Goal: Task Accomplishment & Management: Use online tool/utility

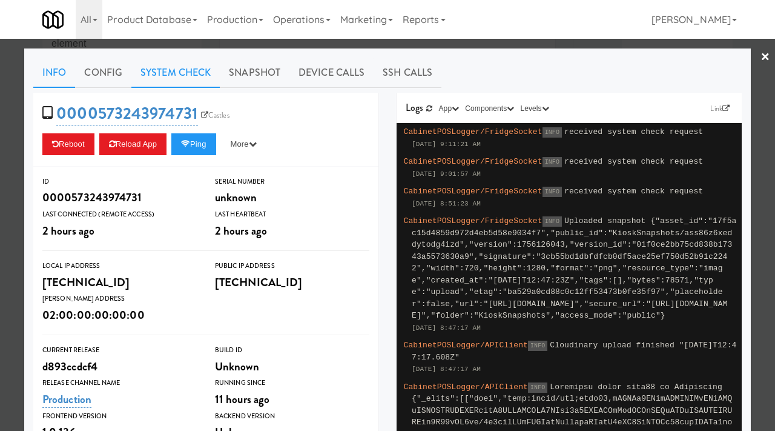
click at [193, 78] on link "System Check" at bounding box center [175, 73] width 88 height 30
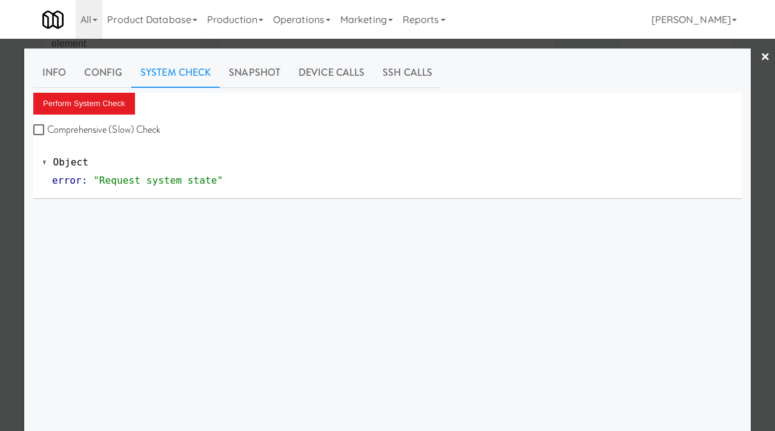
scroll to position [35, 0]
click at [116, 99] on button "Perform System Check" at bounding box center [84, 104] width 102 height 22
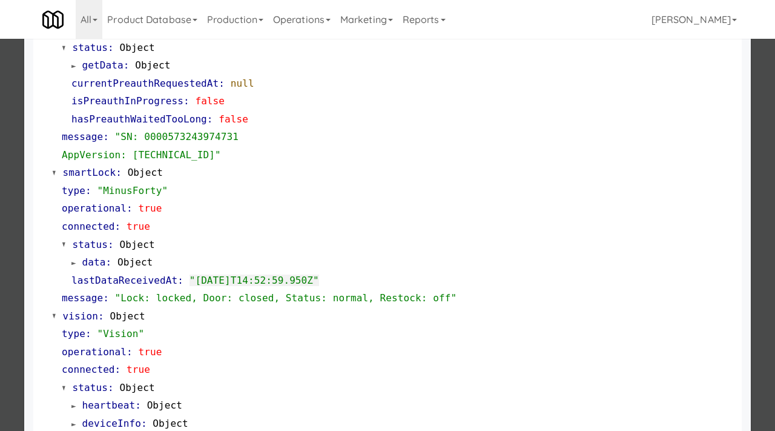
scroll to position [205, 0]
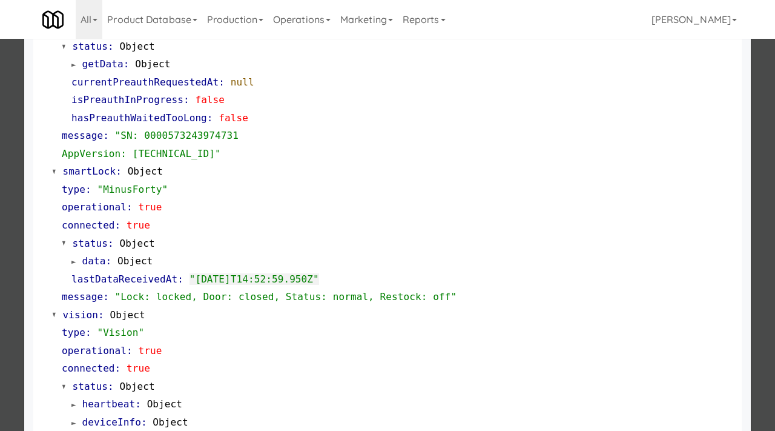
click at [0, 142] on div at bounding box center [387, 215] width 775 height 431
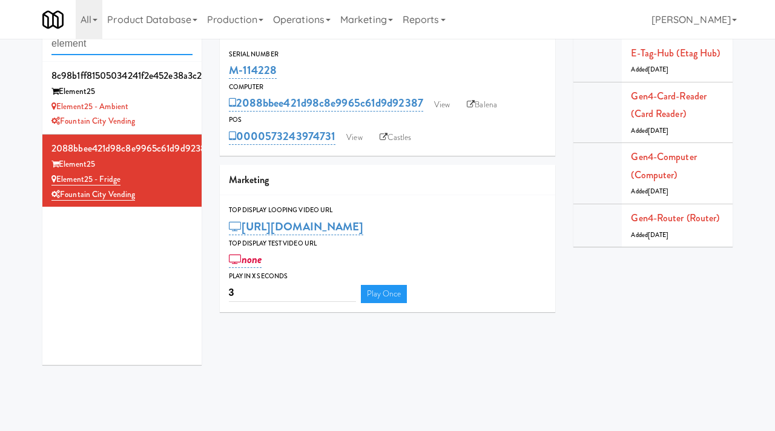
drag, startPoint x: 136, startPoint y: 50, endPoint x: 36, endPoint y: 39, distance: 99.8
click at [36, 39] on div "Cabinets element 8c98b1ff81505034241f2e452e38a3c2 Element25 Element25 - Ambient…" at bounding box center [121, 190] width 177 height 365
type input "rk vends"
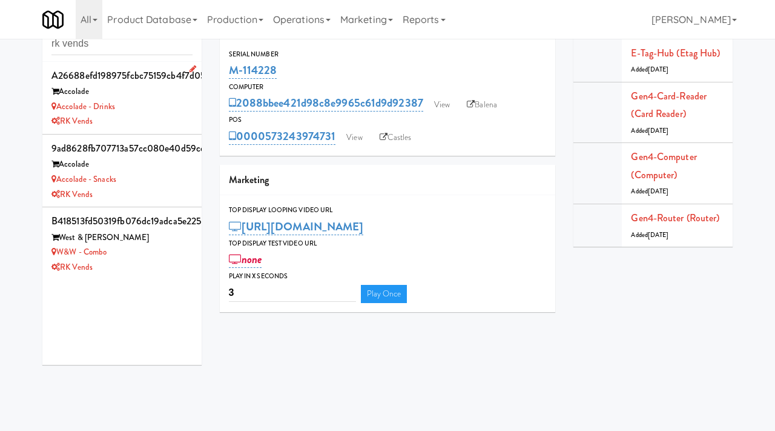
click at [165, 121] on div "RK Vends" at bounding box center [121, 121] width 141 height 15
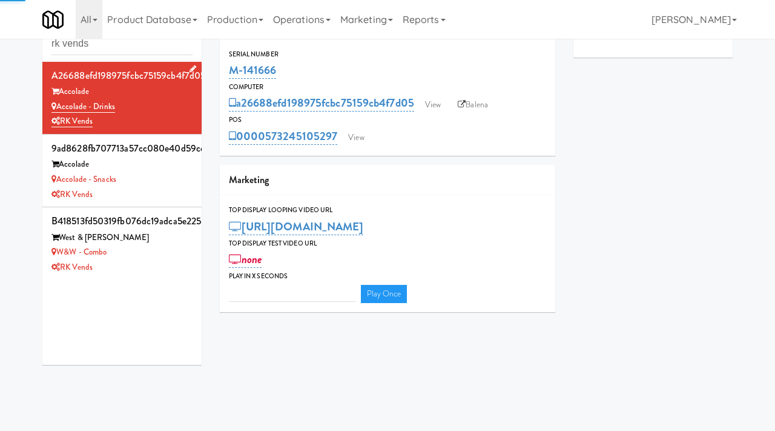
type input "3"
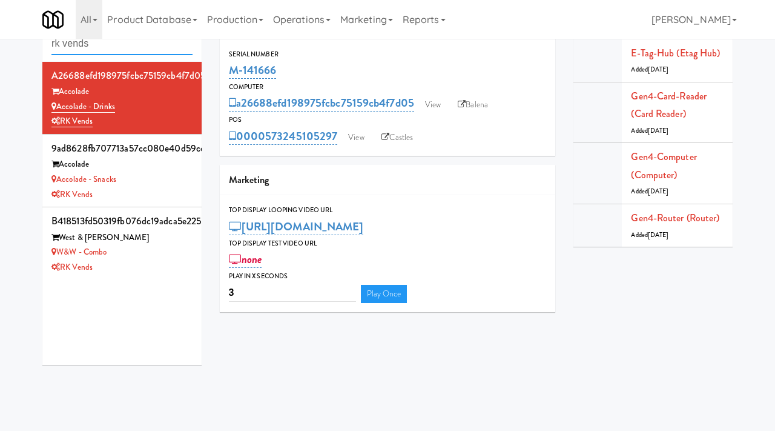
click at [129, 50] on input "rk vends" at bounding box center [121, 44] width 141 height 22
paste input "M-126986"
type input "M-126986"
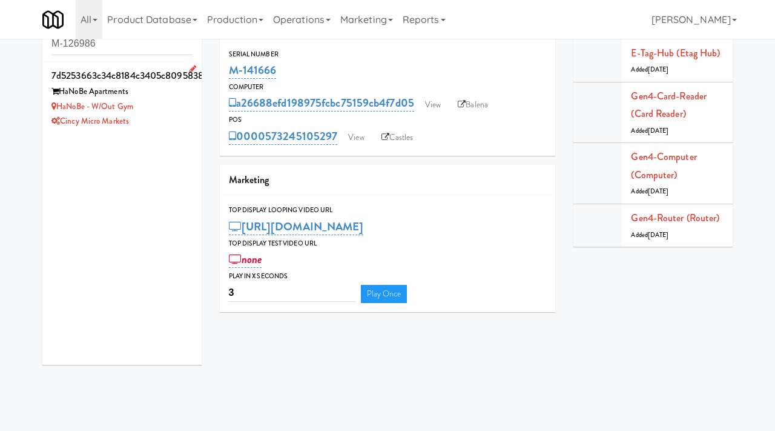
click at [156, 114] on div "Cincy Micro Markets" at bounding box center [121, 121] width 141 height 15
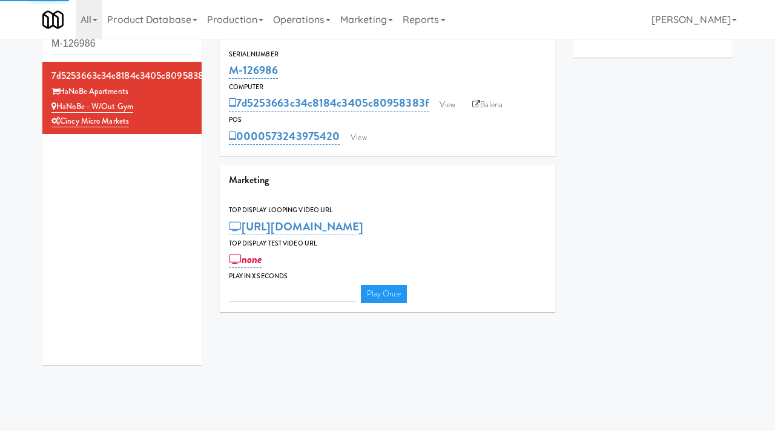
type input "3"
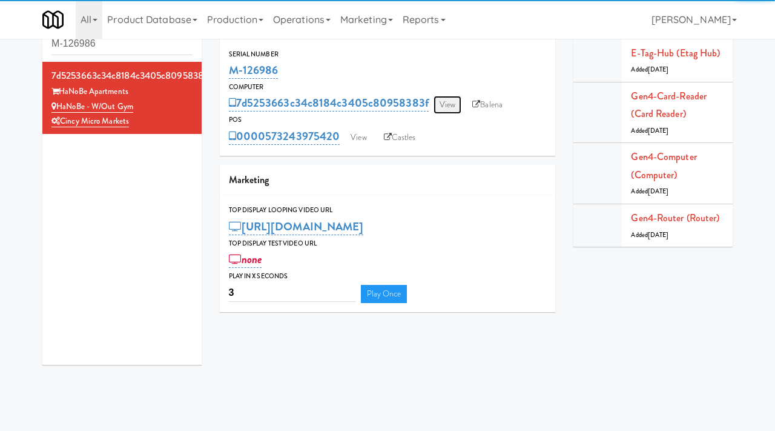
click at [444, 104] on link "View" at bounding box center [448, 105] width 28 height 18
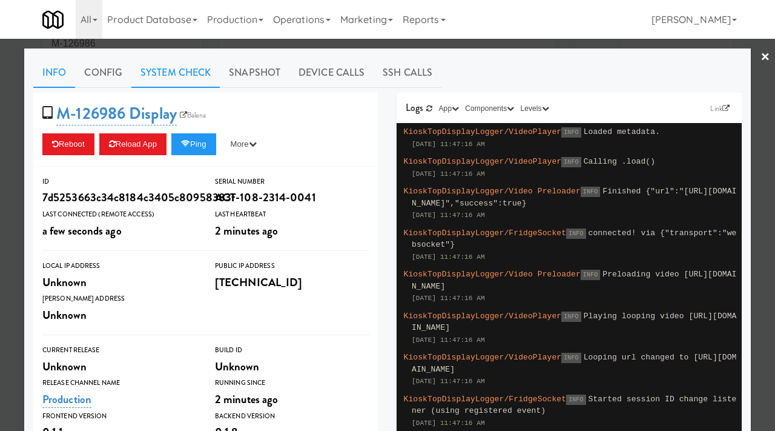
click at [180, 68] on link "System Check" at bounding box center [175, 73] width 88 height 30
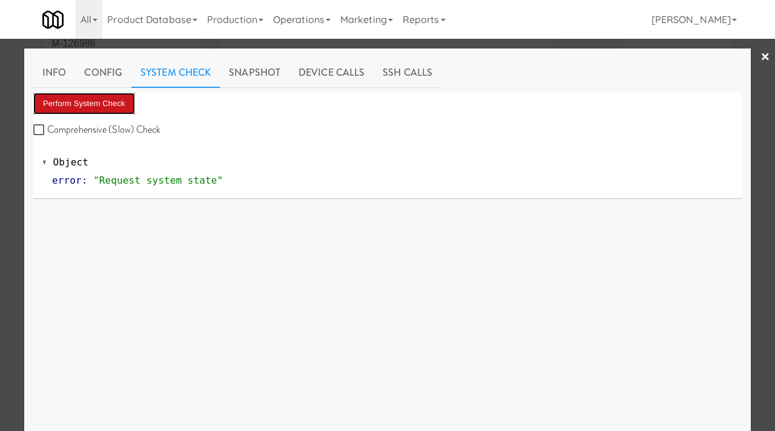
click at [109, 102] on button "Perform System Check" at bounding box center [84, 104] width 102 height 22
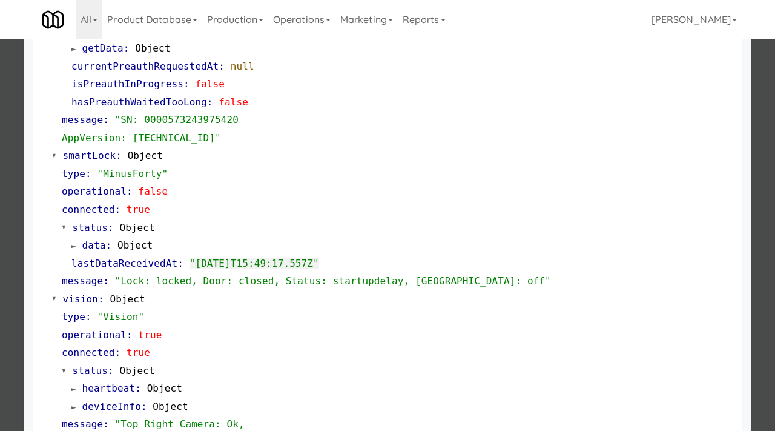
scroll to position [222, 0]
click at [13, 231] on div at bounding box center [387, 215] width 775 height 431
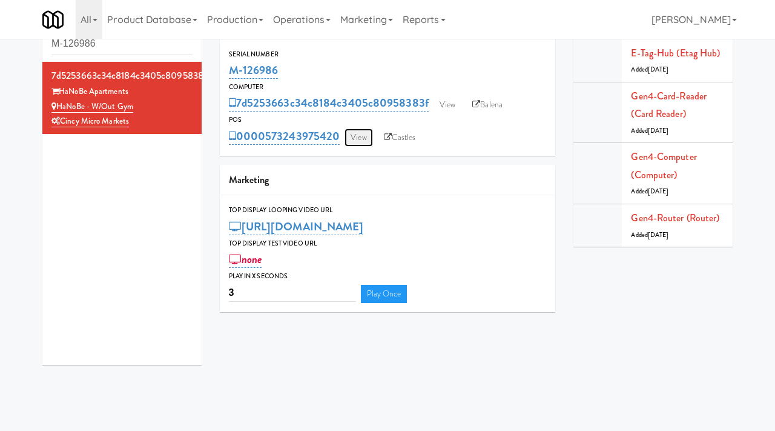
click at [359, 136] on link "View" at bounding box center [359, 137] width 28 height 18
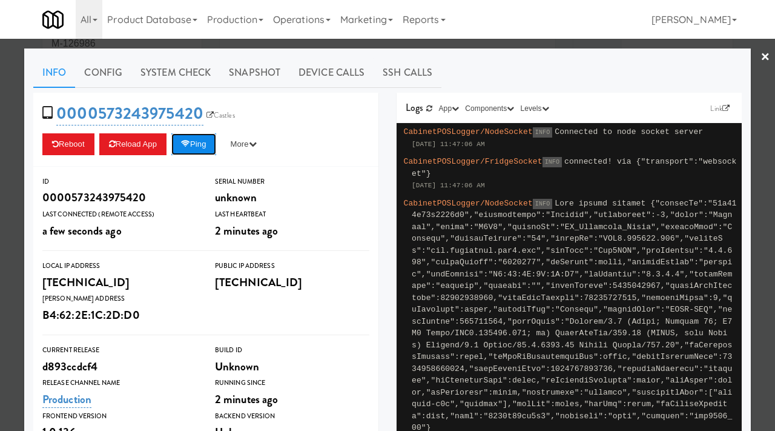
click at [199, 147] on button "Ping" at bounding box center [193, 144] width 45 height 22
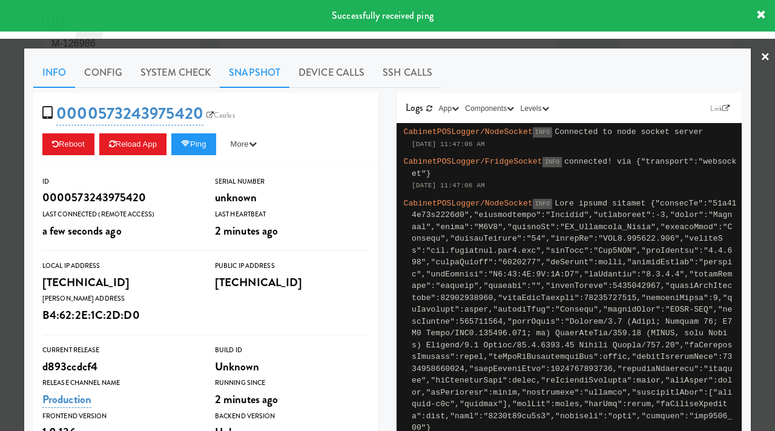
click at [266, 76] on link "Snapshot" at bounding box center [255, 73] width 70 height 30
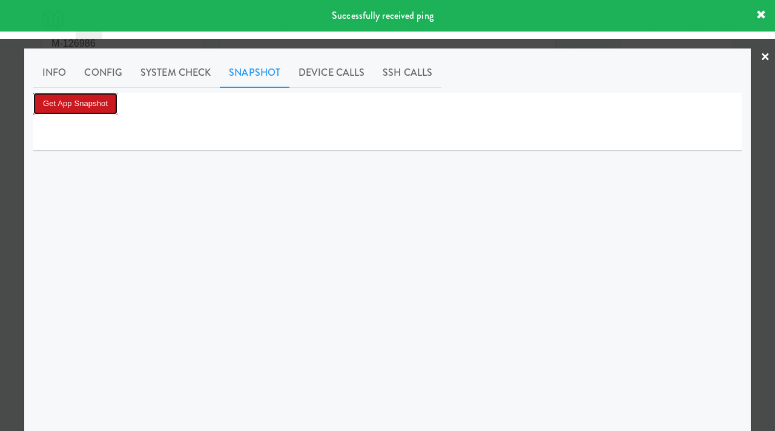
click at [104, 105] on button "Get App Snapshot" at bounding box center [75, 104] width 84 height 22
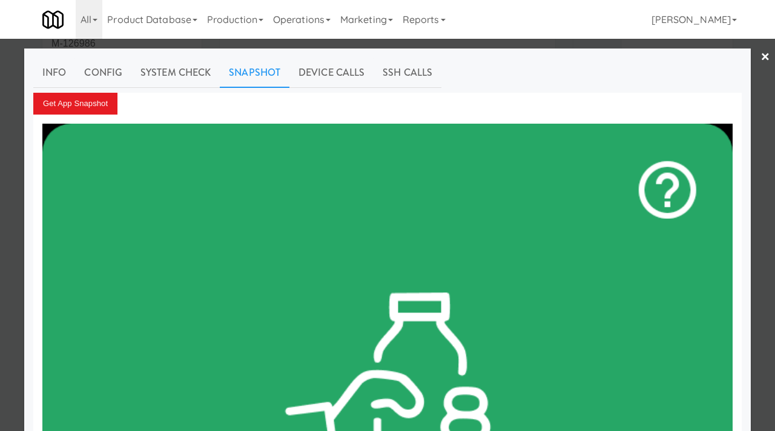
click at [0, 257] on div at bounding box center [387, 215] width 775 height 431
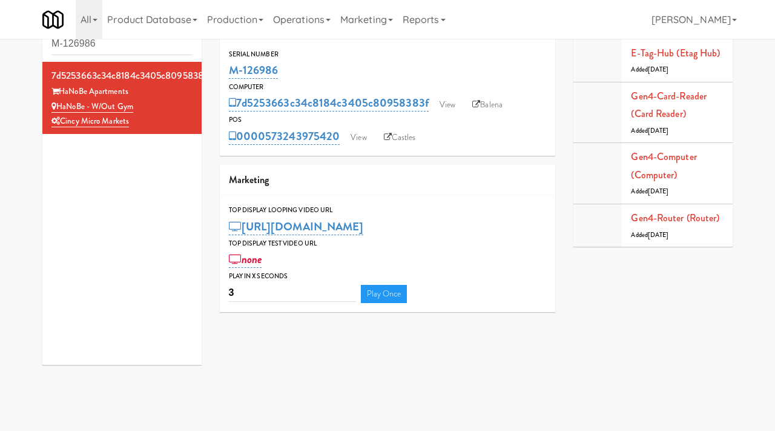
click at [2, 239] on div "Cabinets M-126986 7d5253663c34c8184c3405c80958383f HaNoBe Apartments HaNoBe - w…" at bounding box center [387, 190] width 775 height 365
click at [445, 104] on link "View" at bounding box center [448, 105] width 28 height 18
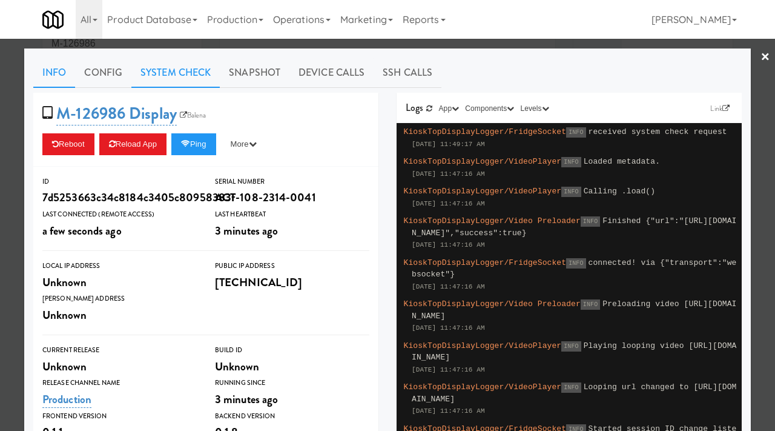
click at [187, 71] on link "System Check" at bounding box center [175, 73] width 88 height 30
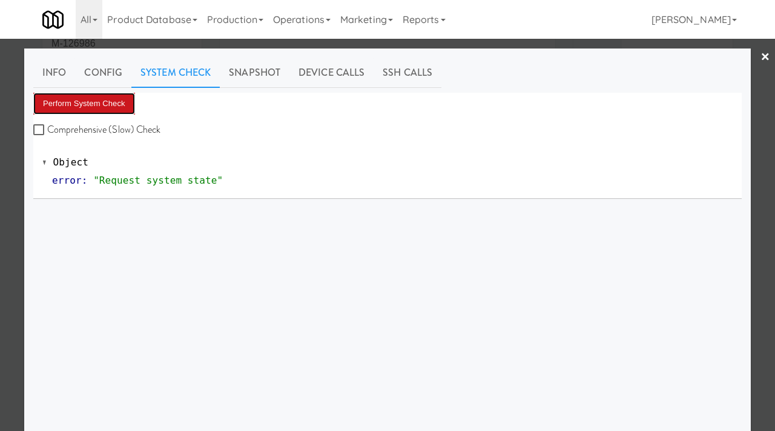
click at [91, 105] on button "Perform System Check" at bounding box center [84, 104] width 102 height 22
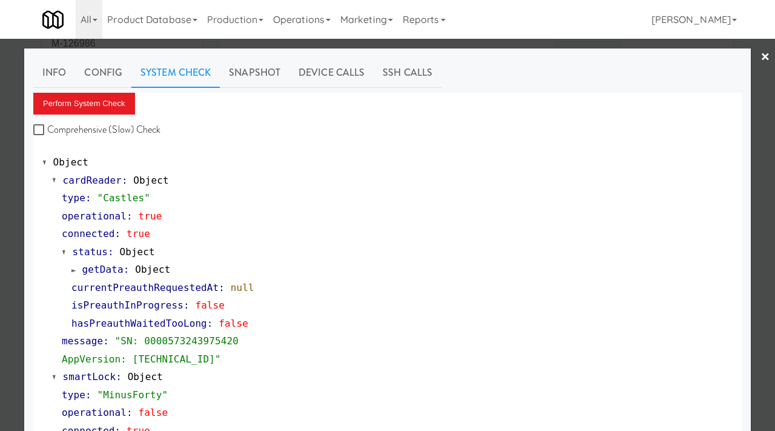
click at [0, 189] on div at bounding box center [387, 215] width 775 height 431
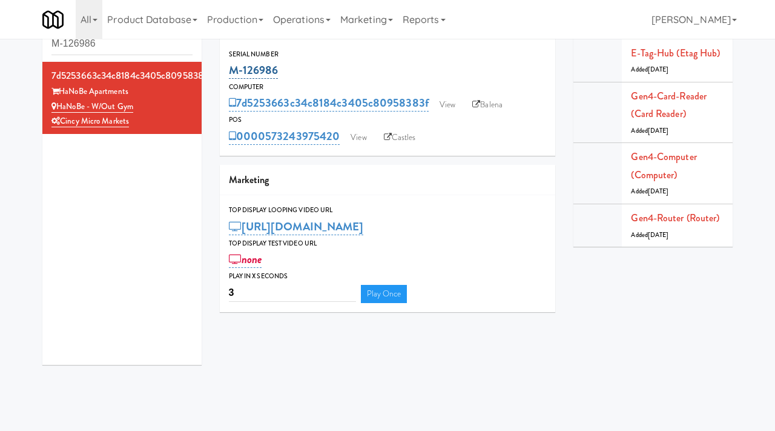
drag, startPoint x: 291, startPoint y: 70, endPoint x: 236, endPoint y: 67, distance: 55.2
click at [236, 67] on div "M-126986" at bounding box center [388, 70] width 318 height 21
click at [285, 70] on div "M-126986" at bounding box center [388, 70] width 318 height 21
drag, startPoint x: 285, startPoint y: 70, endPoint x: 232, endPoint y: 67, distance: 53.4
click at [232, 67] on div "M-126986" at bounding box center [388, 70] width 318 height 21
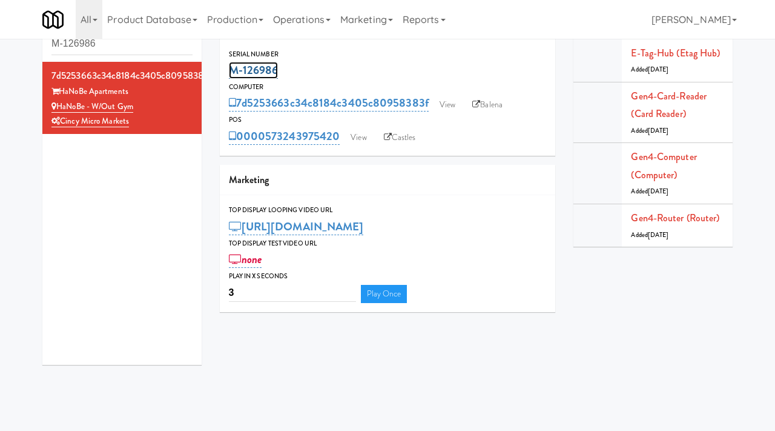
copy link "M-126986"
click at [448, 102] on link "View" at bounding box center [448, 105] width 28 height 18
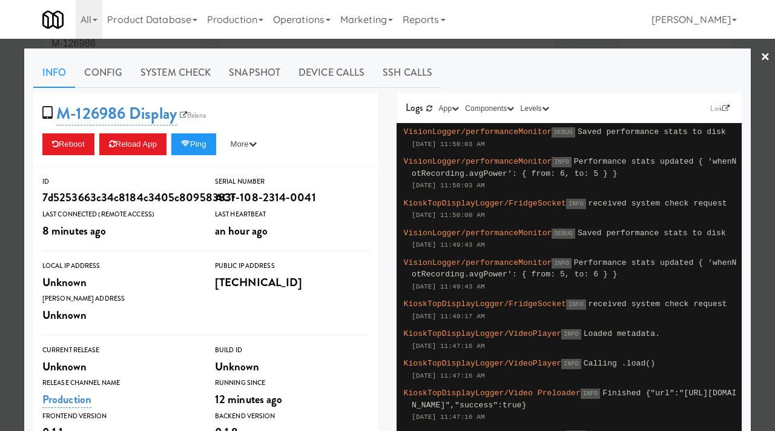
click at [11, 180] on div at bounding box center [387, 215] width 775 height 431
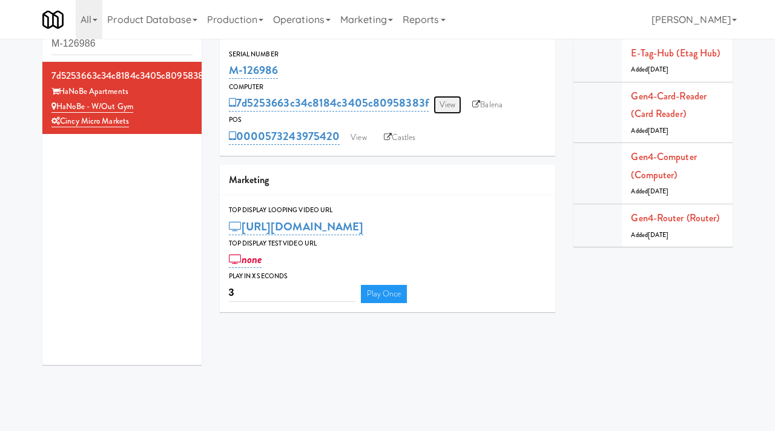
click at [448, 103] on link "View" at bounding box center [448, 105] width 28 height 18
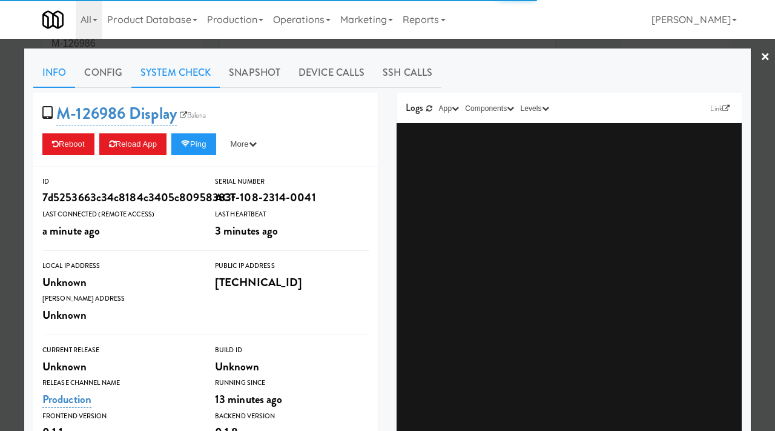
click at [159, 78] on link "System Check" at bounding box center [175, 73] width 88 height 30
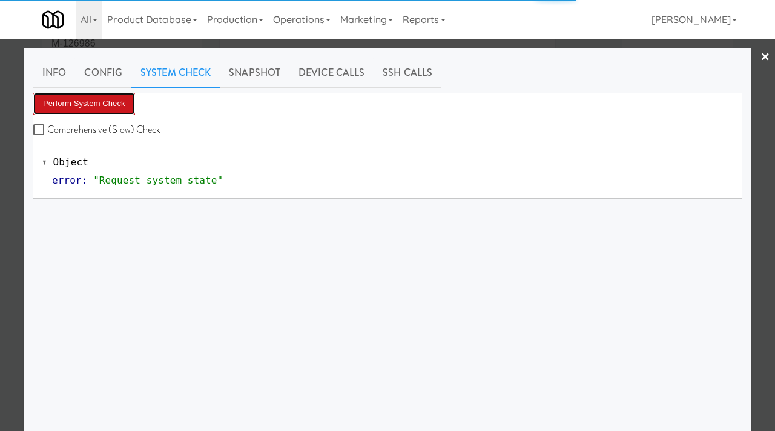
click at [104, 105] on button "Perform System Check" at bounding box center [84, 104] width 102 height 22
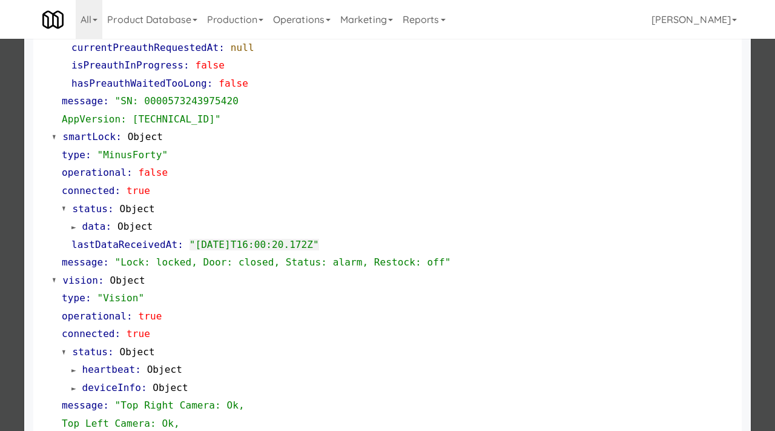
scroll to position [243, 0]
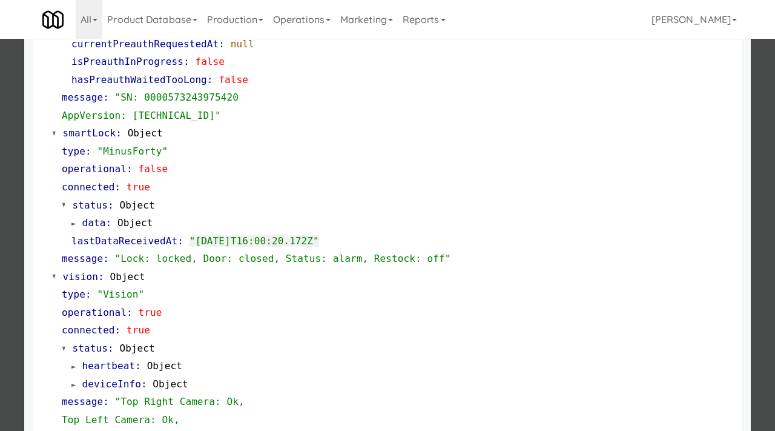
click at [0, 234] on div at bounding box center [387, 215] width 775 height 431
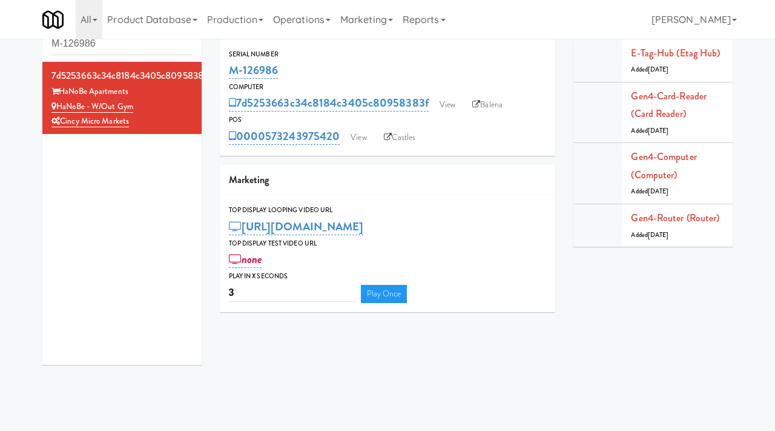
drag, startPoint x: 286, startPoint y: 65, endPoint x: 225, endPoint y: 68, distance: 60.6
click at [225, 68] on div "Serial Number M-126986" at bounding box center [388, 64] width 336 height 33
copy link "M-126986"
click at [452, 101] on link "View" at bounding box center [448, 105] width 28 height 18
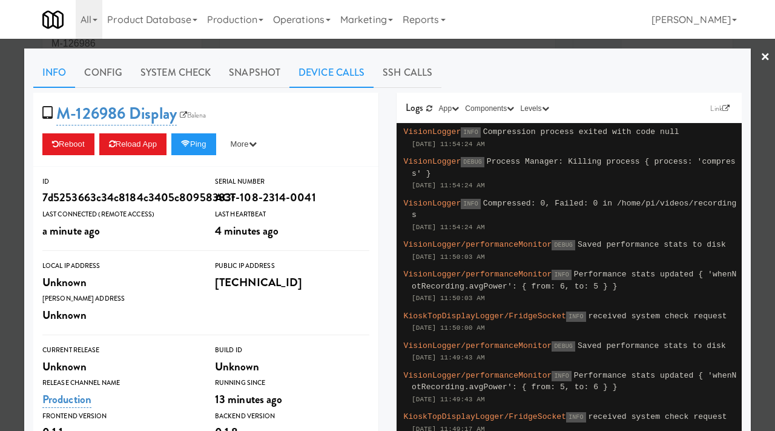
click at [328, 71] on link "Device Calls" at bounding box center [331, 73] width 84 height 30
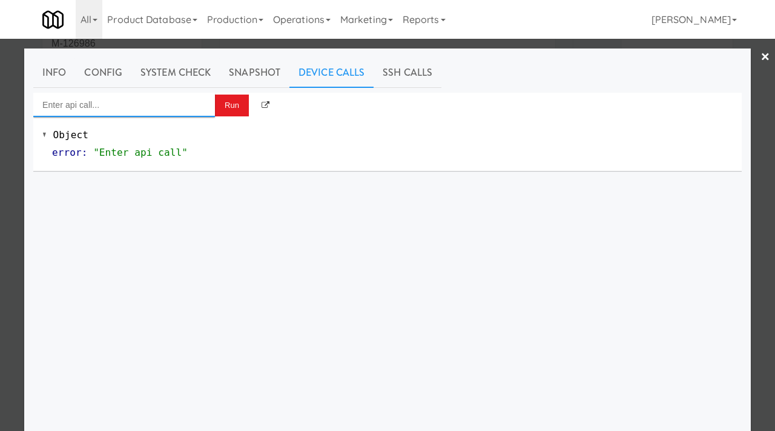
click at [117, 109] on input "Enter api call..." at bounding box center [124, 105] width 182 height 24
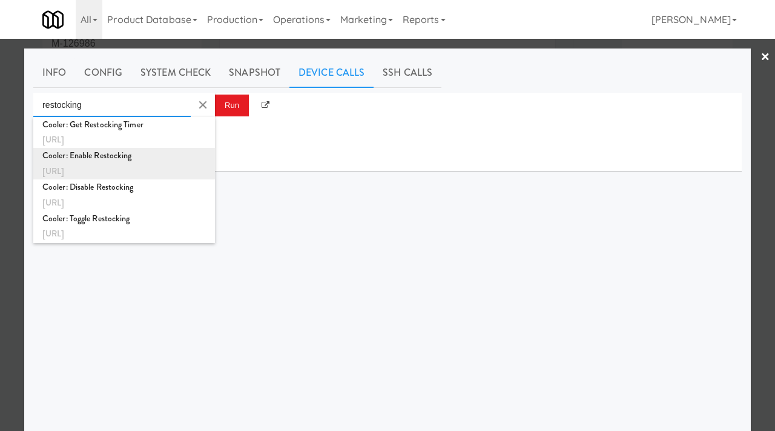
click at [129, 157] on div "Cooler: Enable Restocking" at bounding box center [124, 156] width 164 height 16
type input "Cooler: Enable Restocking"
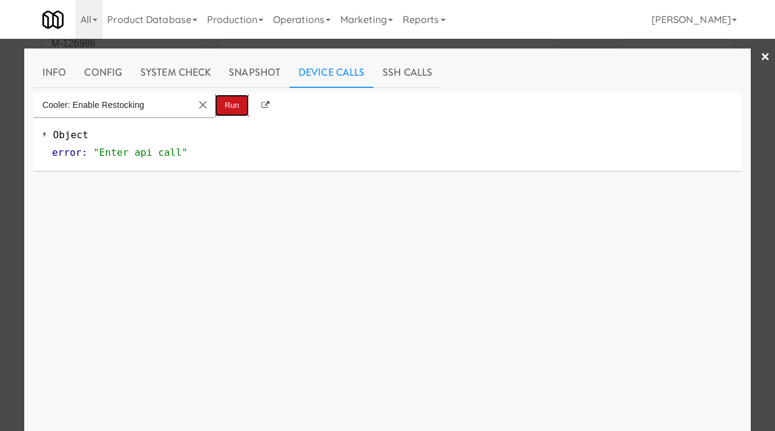
click at [230, 105] on button "Run" at bounding box center [232, 105] width 34 height 22
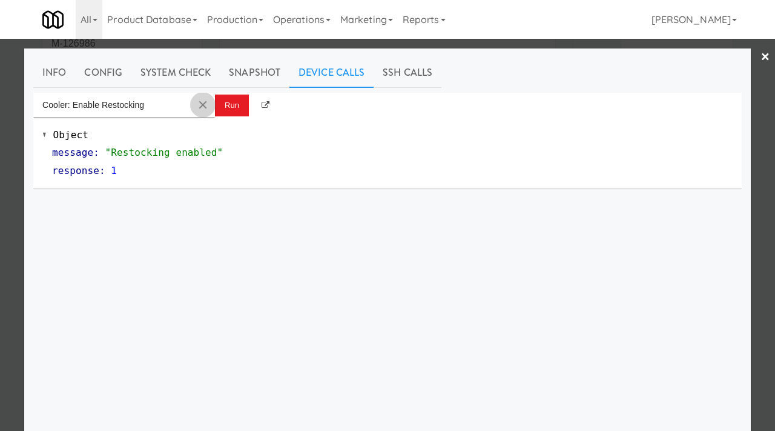
click at [206, 104] on md-icon "Clear Input" at bounding box center [202, 104] width 13 height 13
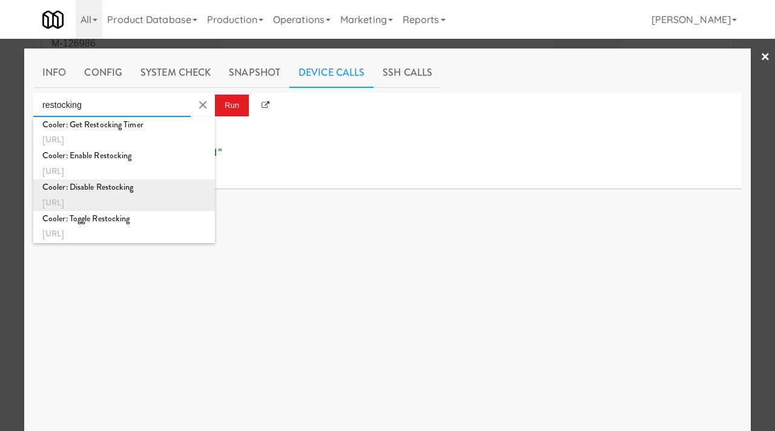
click at [116, 185] on div "Cooler: Disable Restocking" at bounding box center [124, 187] width 164 height 16
type input "Cooler: Disable Restocking"
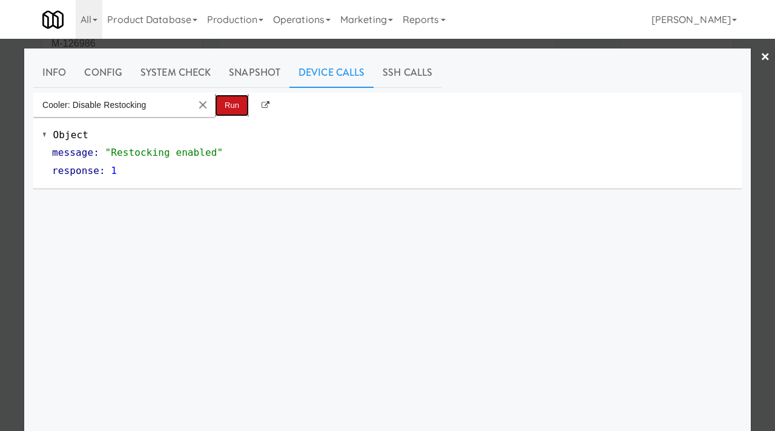
click at [225, 104] on button "Run" at bounding box center [232, 105] width 34 height 22
click at [764, 57] on link "×" at bounding box center [766, 58] width 10 height 38
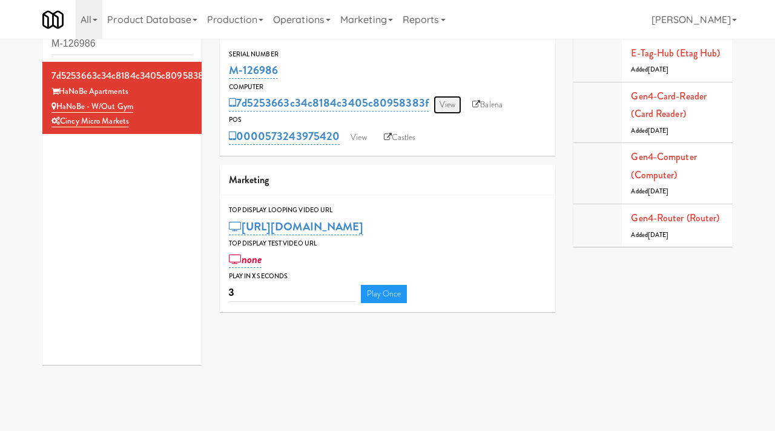
click at [441, 107] on link "View" at bounding box center [448, 105] width 28 height 18
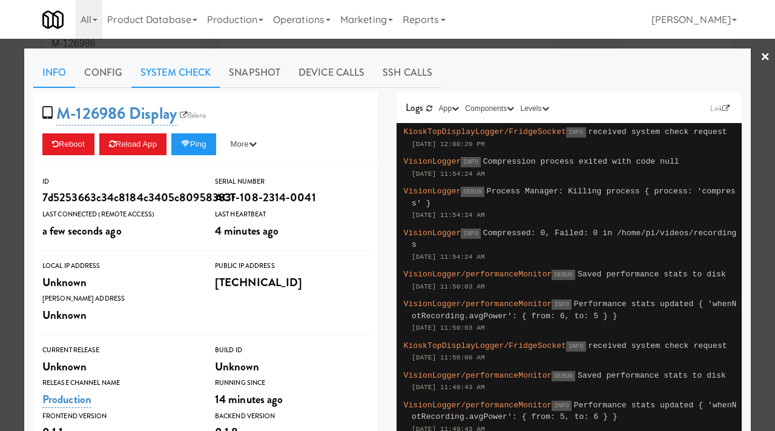
click at [193, 73] on link "System Check" at bounding box center [175, 73] width 88 height 30
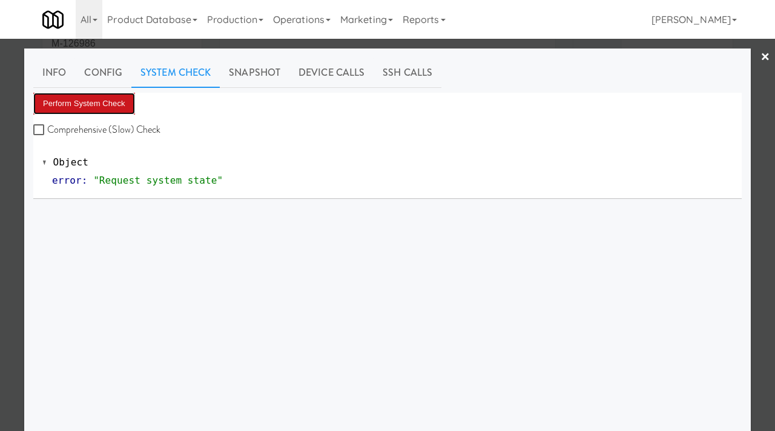
click at [107, 102] on button "Perform System Check" at bounding box center [84, 104] width 102 height 22
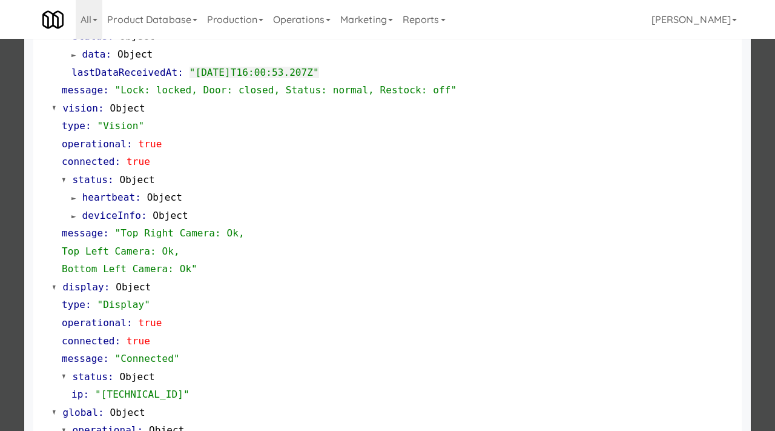
scroll to position [474, 0]
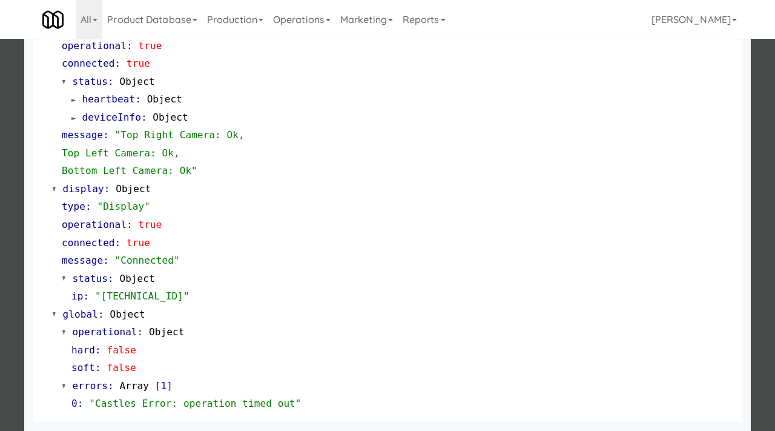
click at [0, 272] on div at bounding box center [387, 215] width 775 height 431
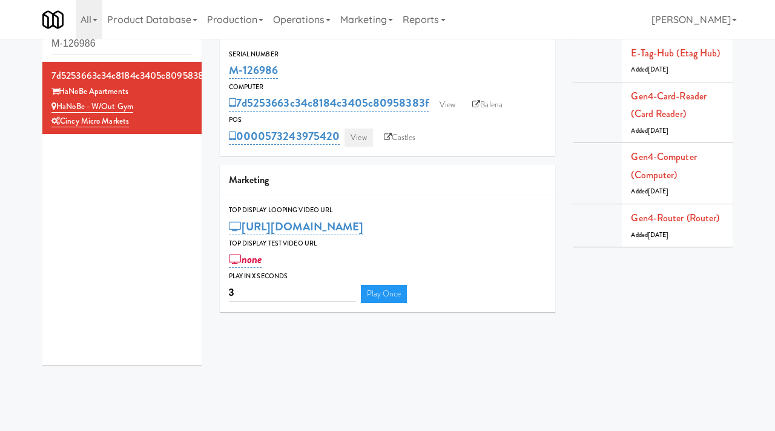
click at [365, 142] on link "View" at bounding box center [359, 137] width 28 height 18
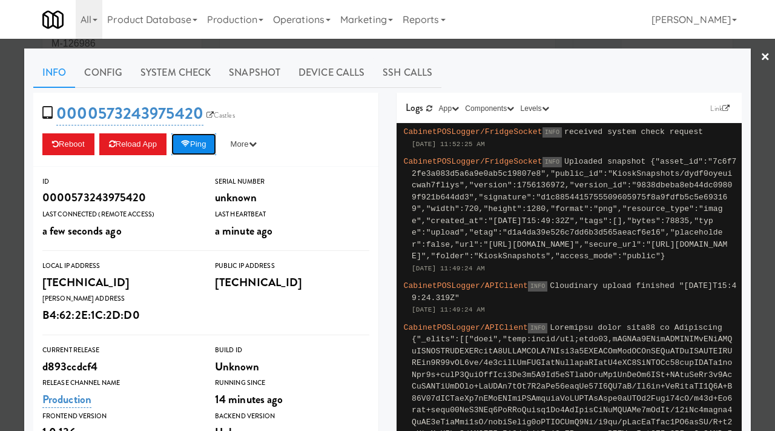
click at [199, 143] on button "Ping" at bounding box center [193, 144] width 45 height 22
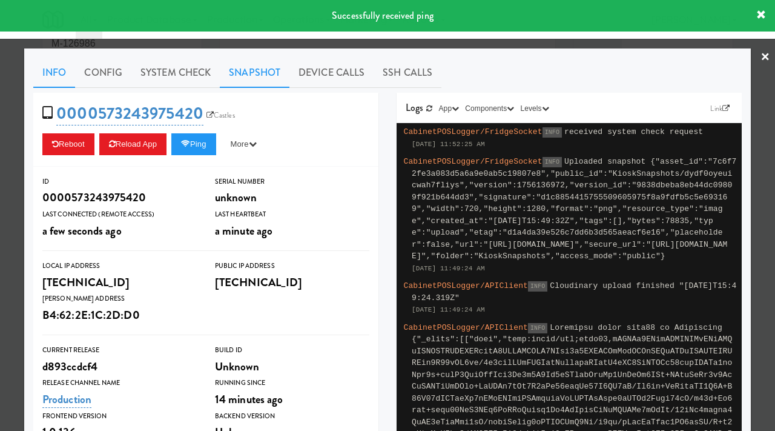
click at [253, 65] on link "Snapshot" at bounding box center [255, 73] width 70 height 30
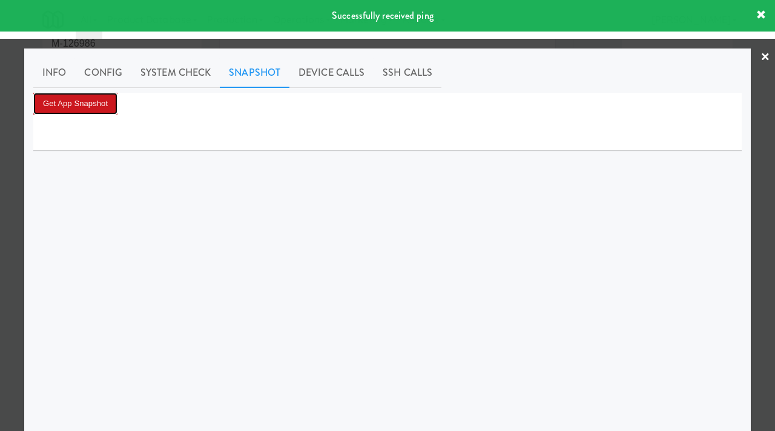
click at [99, 107] on button "Get App Snapshot" at bounding box center [75, 104] width 84 height 22
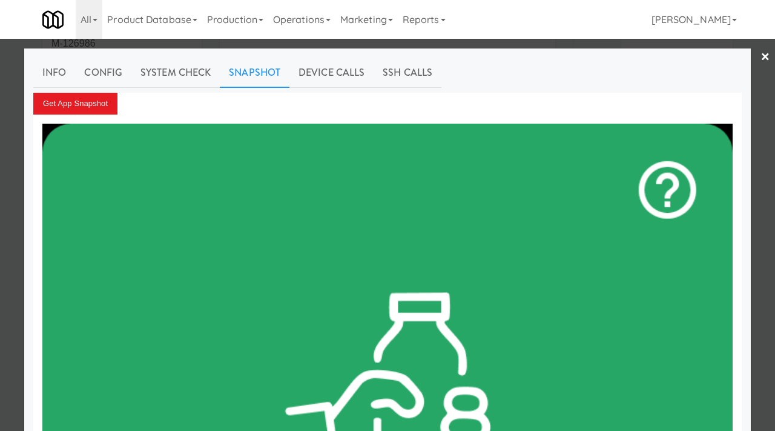
click at [262, 43] on div at bounding box center [387, 215] width 775 height 431
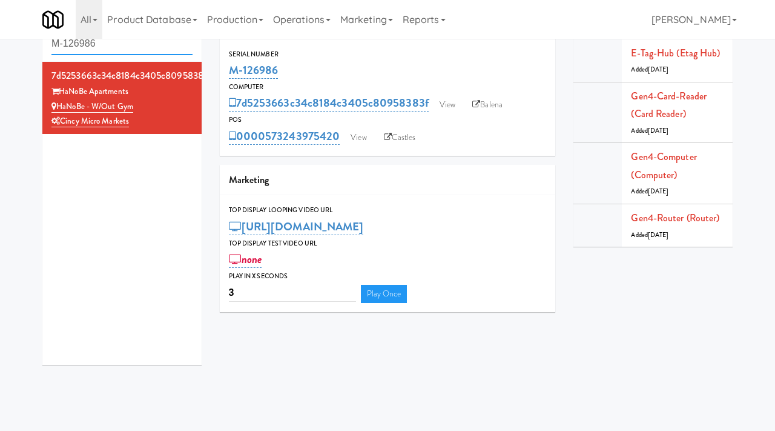
click at [102, 41] on input "M-126986" at bounding box center [121, 44] width 141 height 22
type input "lindley"
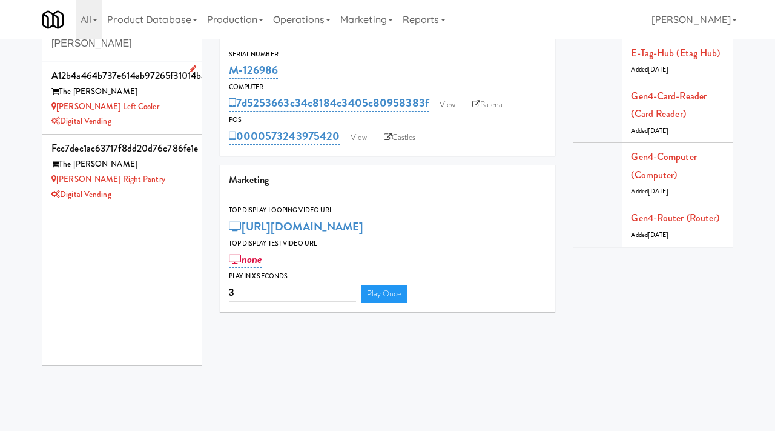
click at [120, 100] on div "Lindley Left Cooler" at bounding box center [121, 106] width 141 height 15
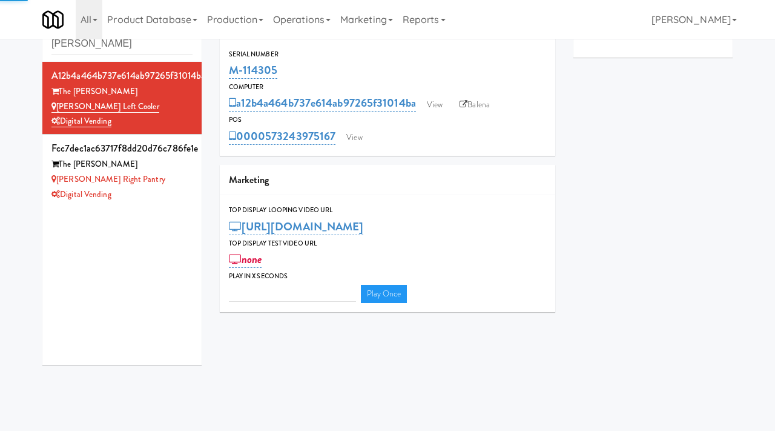
type input "3"
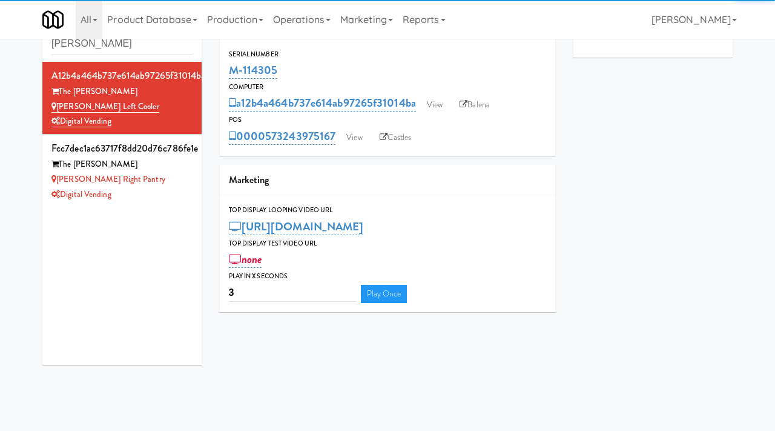
drag, startPoint x: 283, startPoint y: 72, endPoint x: 224, endPoint y: 72, distance: 58.7
click at [224, 72] on div "Serial Number M-114305" at bounding box center [388, 64] width 336 height 33
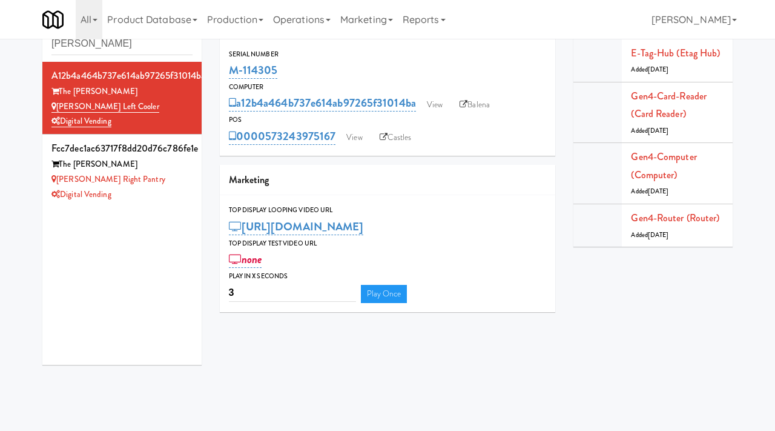
copy link "M-114305"
click at [443, 112] on link "View" at bounding box center [435, 105] width 28 height 18
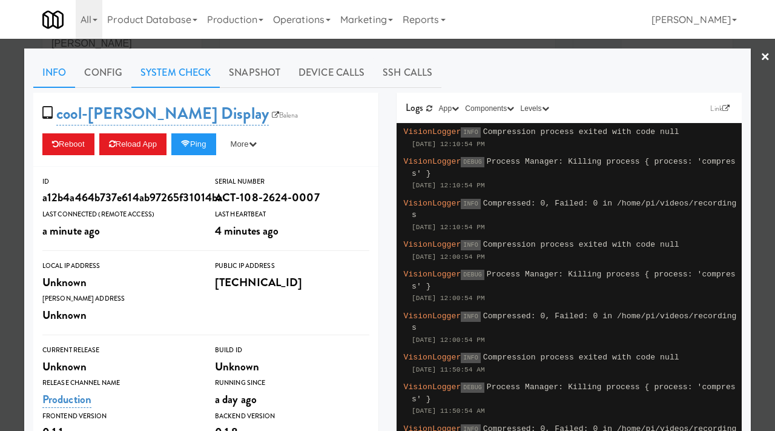
click at [175, 78] on link "System Check" at bounding box center [175, 73] width 88 height 30
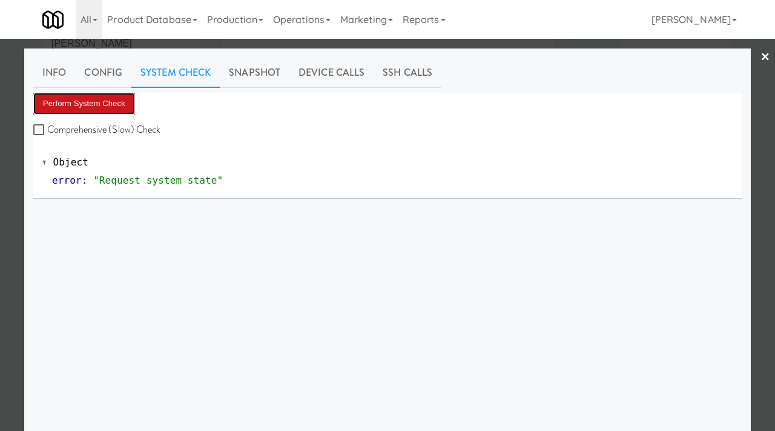
click at [88, 108] on button "Perform System Check" at bounding box center [84, 104] width 102 height 22
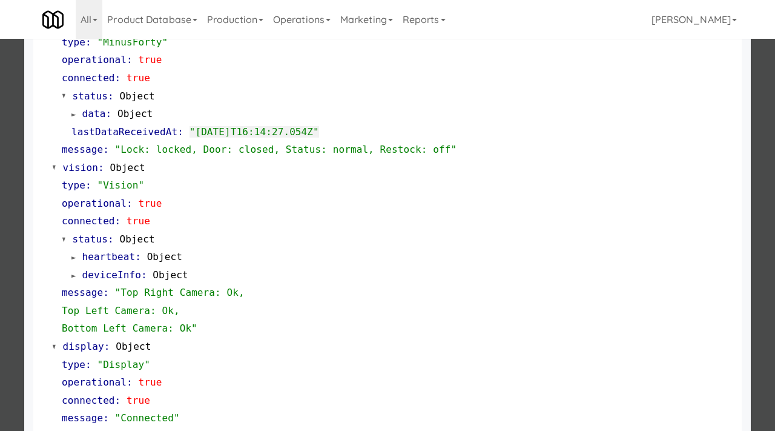
scroll to position [355, 0]
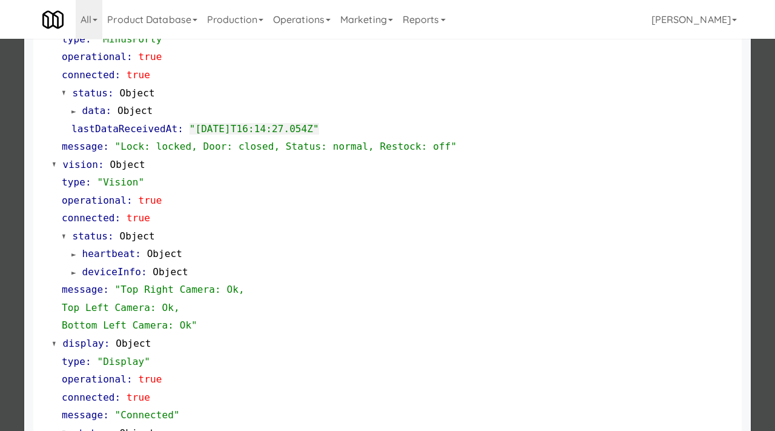
click at [0, 285] on div at bounding box center [387, 215] width 775 height 431
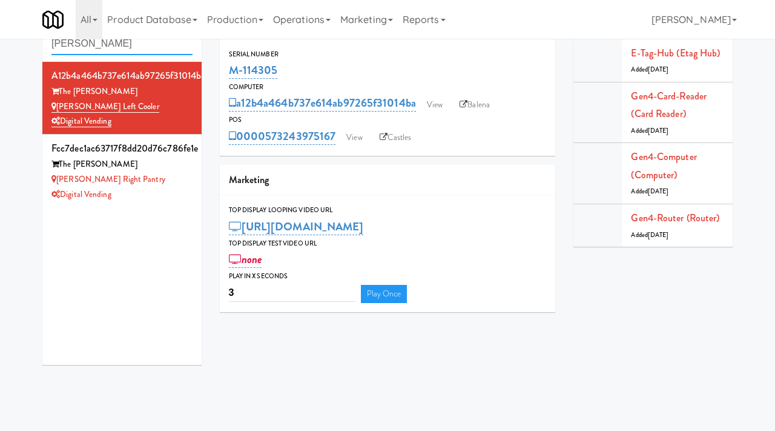
click at [104, 48] on input "lindley" at bounding box center [121, 44] width 141 height 22
click at [87, 47] on input "lindley" at bounding box center [121, 44] width 141 height 22
type input "b"
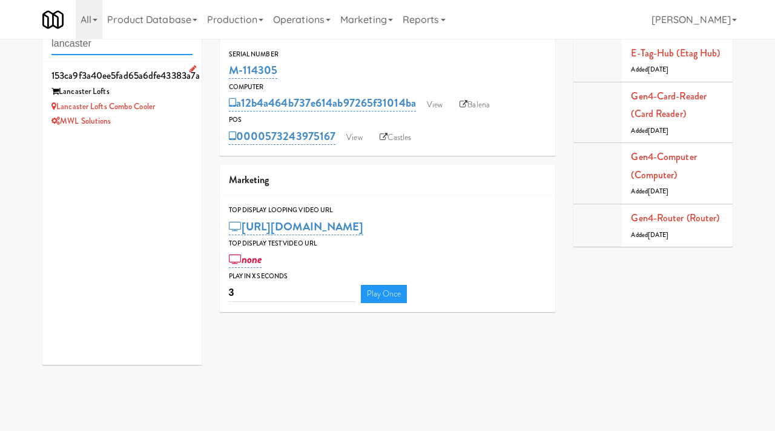
type input "lancaster"
click at [158, 106] on div "Lancaster lofts Combo Cooler" at bounding box center [121, 106] width 141 height 15
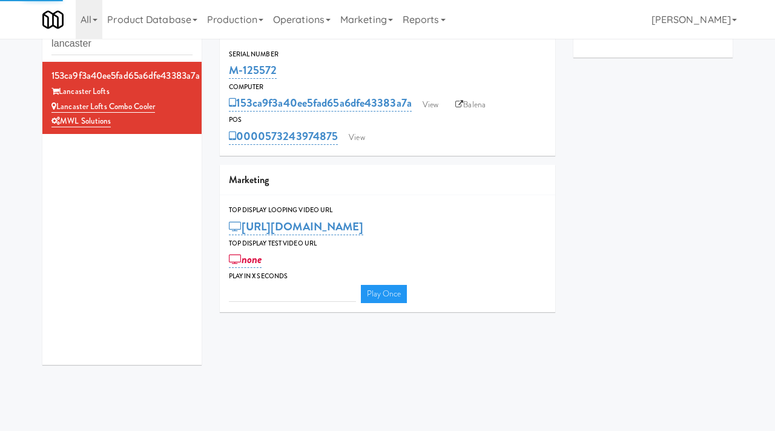
type input "3"
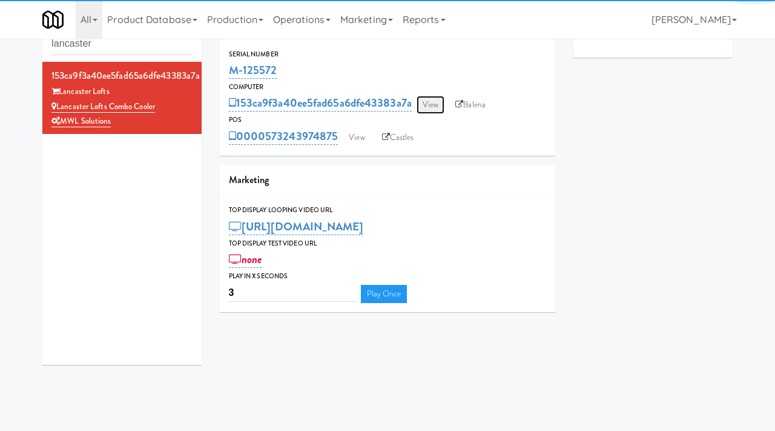
click at [440, 102] on link "View" at bounding box center [431, 105] width 28 height 18
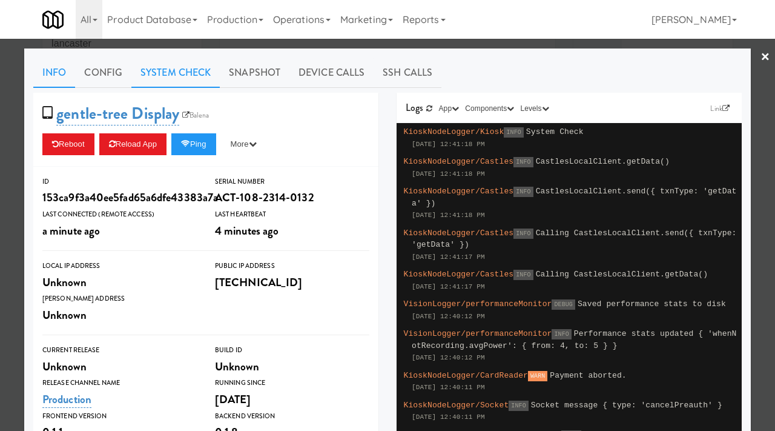
click at [196, 77] on link "System Check" at bounding box center [175, 73] width 88 height 30
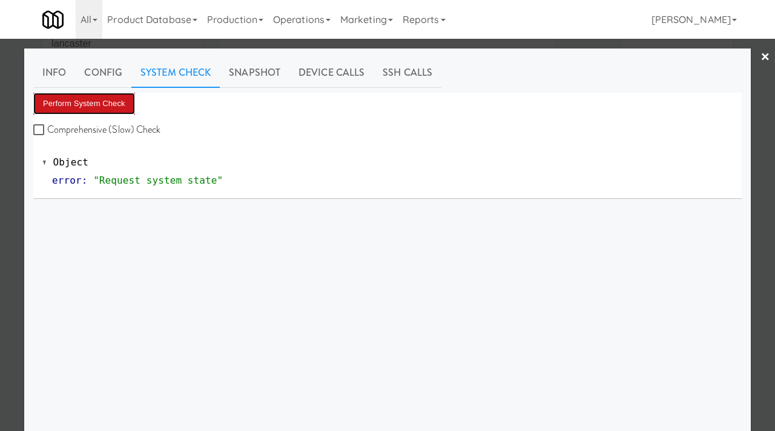
click at [102, 105] on button "Perform System Check" at bounding box center [84, 104] width 102 height 22
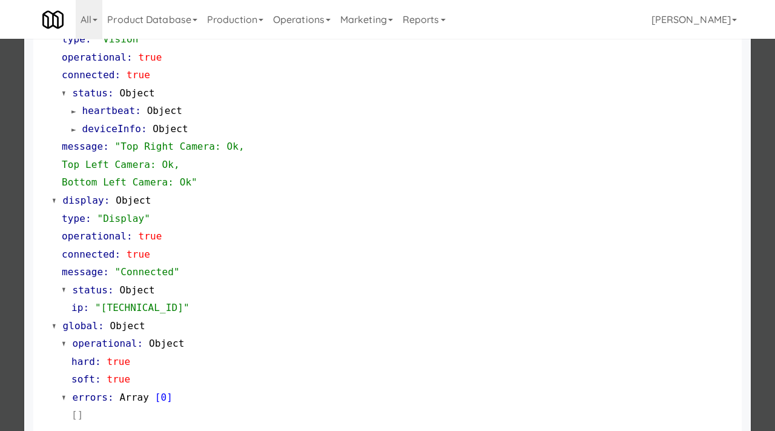
scroll to position [510, 0]
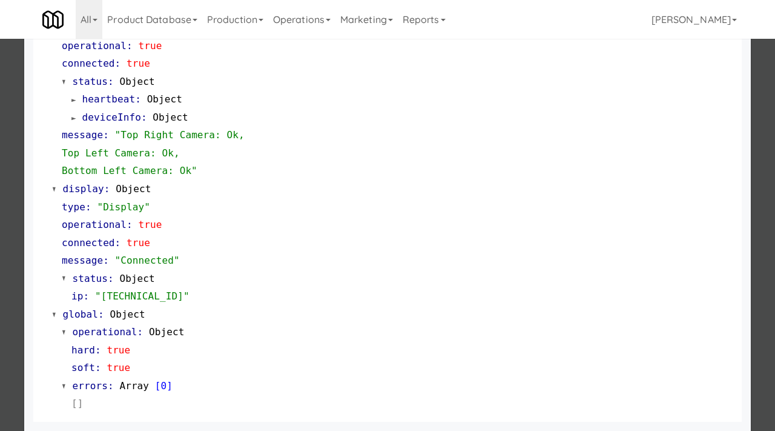
click at [15, 242] on div at bounding box center [387, 215] width 775 height 431
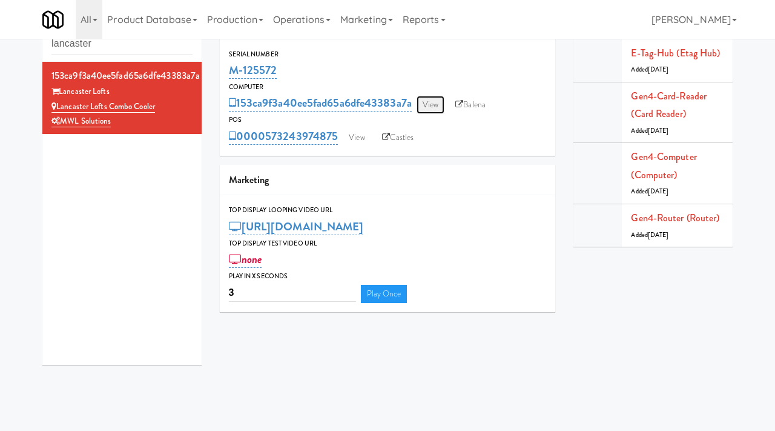
click at [426, 104] on link "View" at bounding box center [431, 105] width 28 height 18
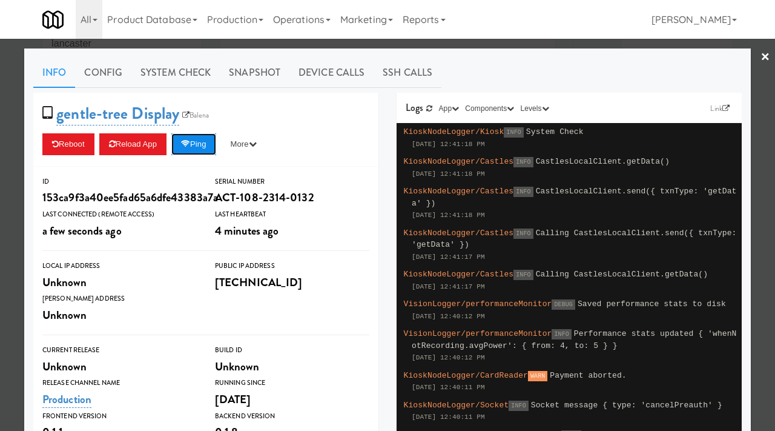
click at [201, 142] on button "Ping" at bounding box center [193, 144] width 45 height 22
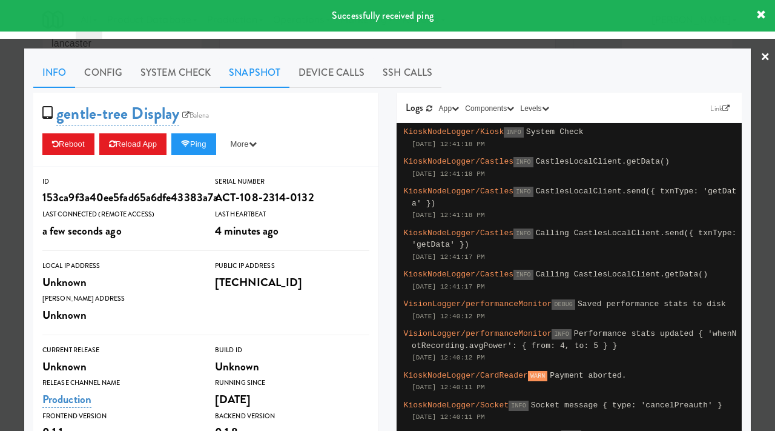
click at [266, 80] on link "Snapshot" at bounding box center [255, 73] width 70 height 30
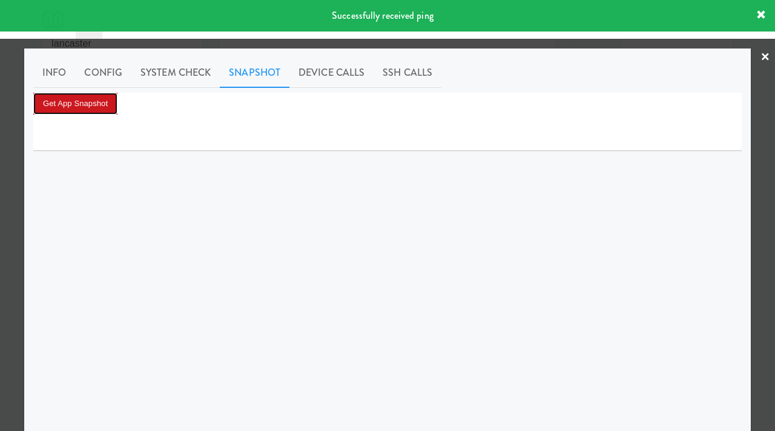
click at [94, 101] on button "Get App Snapshot" at bounding box center [75, 104] width 84 height 22
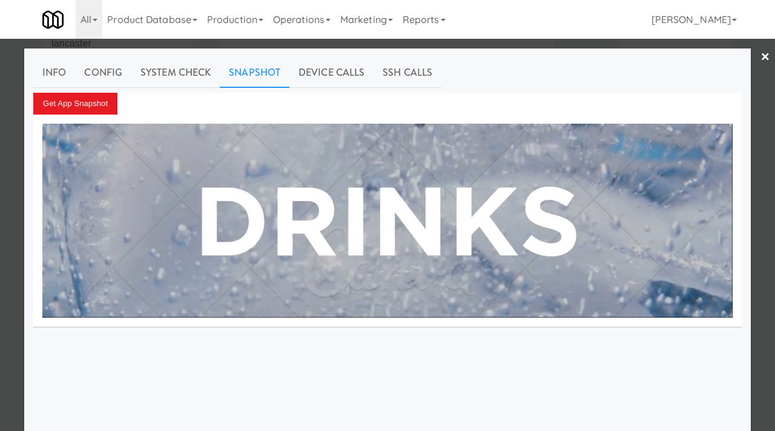
click at [10, 167] on div at bounding box center [387, 215] width 775 height 431
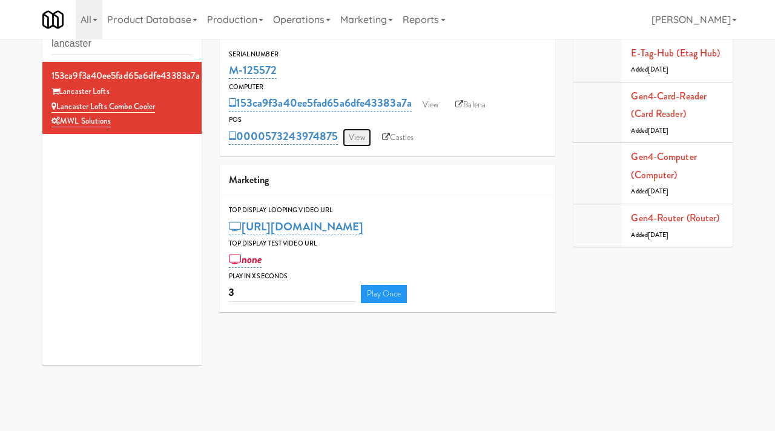
click at [351, 136] on link "View" at bounding box center [357, 137] width 28 height 18
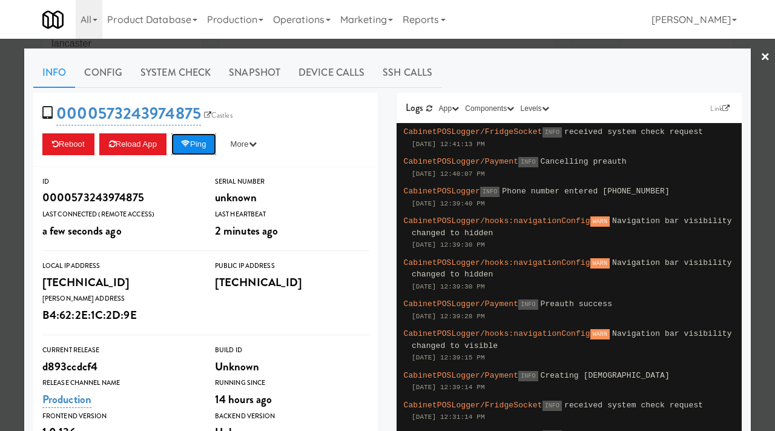
click at [190, 146] on icon at bounding box center [185, 144] width 9 height 8
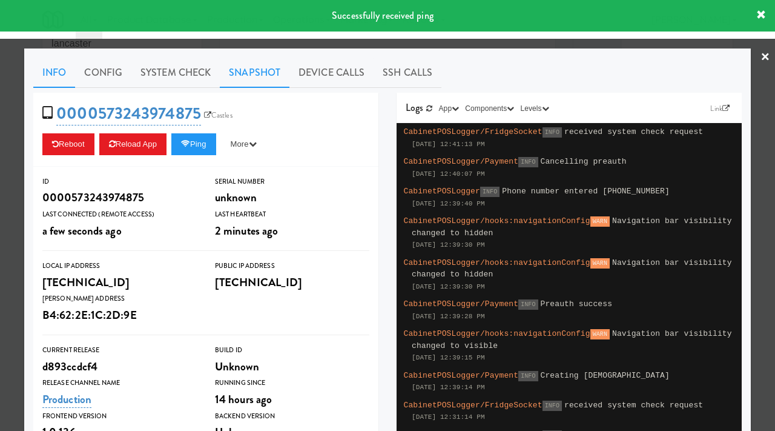
click at [259, 79] on link "Snapshot" at bounding box center [255, 73] width 70 height 30
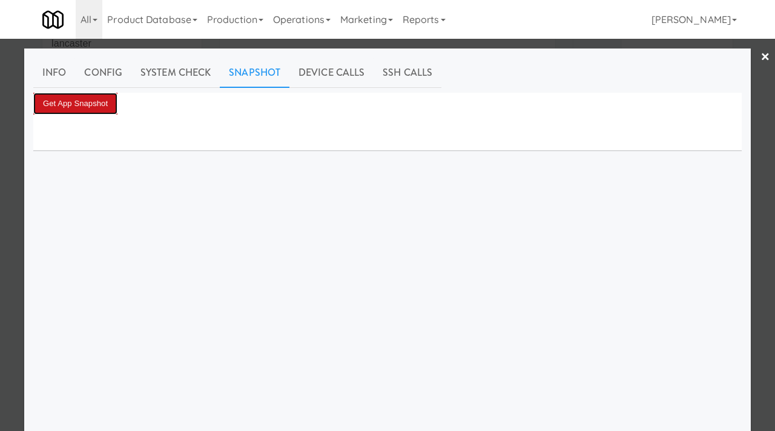
click at [92, 102] on button "Get App Snapshot" at bounding box center [75, 104] width 84 height 22
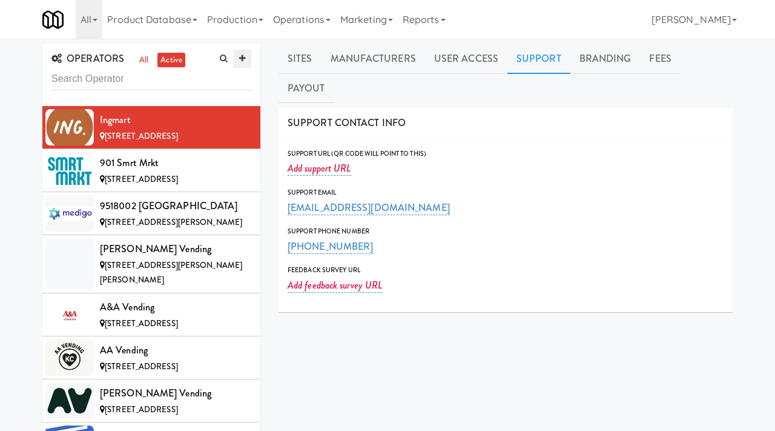
click at [242, 51] on link at bounding box center [242, 59] width 18 height 18
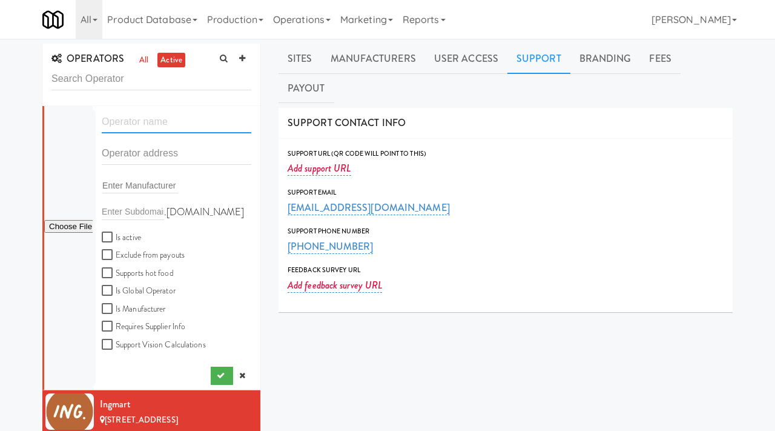
click at [157, 116] on input "text" at bounding box center [177, 122] width 150 height 22
paste input "KKNC"
type input "KKNC"
click at [137, 159] on input "text" at bounding box center [177, 153] width 150 height 22
paste input "9040 Thornbury Lane"
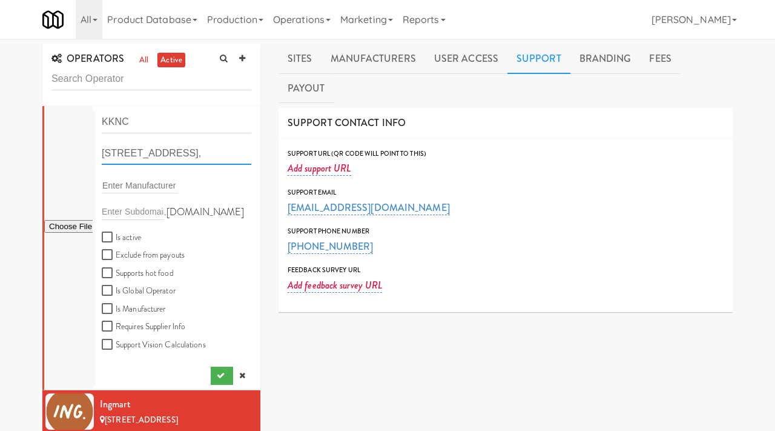
type input "9040 Thornbury Lane"
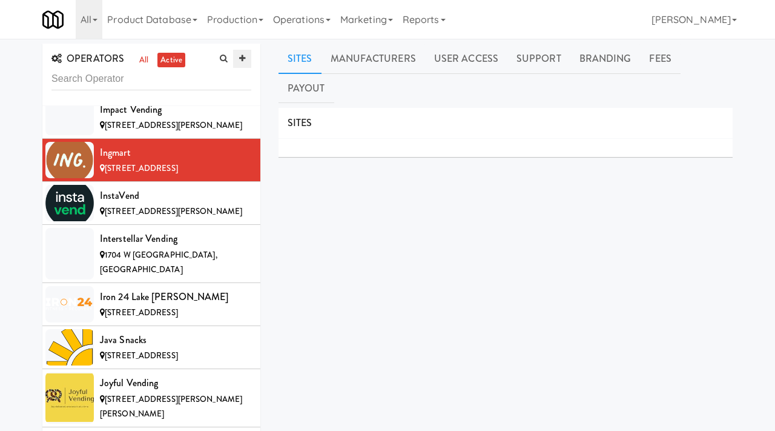
click at [241, 58] on icon at bounding box center [242, 59] width 6 height 8
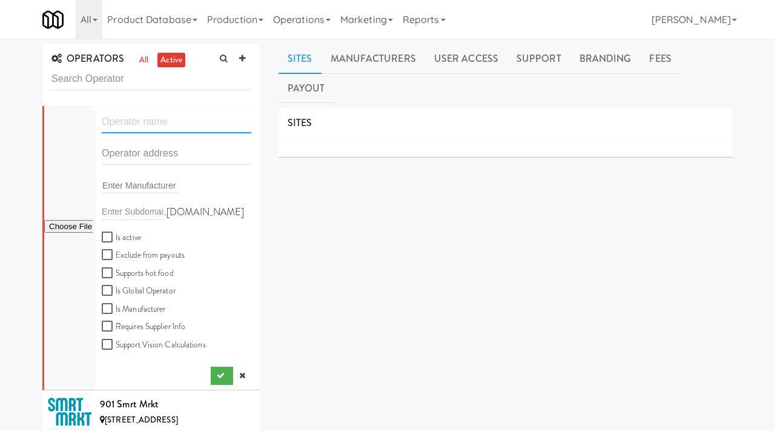
click at [133, 115] on input "text" at bounding box center [177, 122] width 150 height 22
type input "KKNC"
click at [127, 156] on input "text" at bounding box center [177, 153] width 150 height 22
paste input "9040 Thornbury Lane"
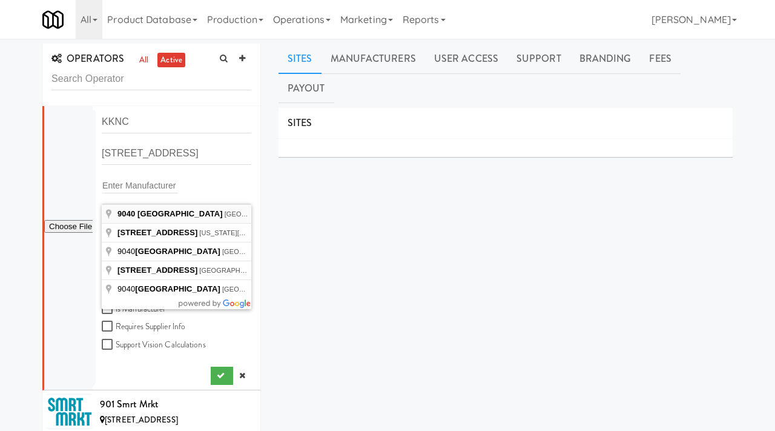
type input "9040 Thornbury Lane, Las Vegas, NV, USA"
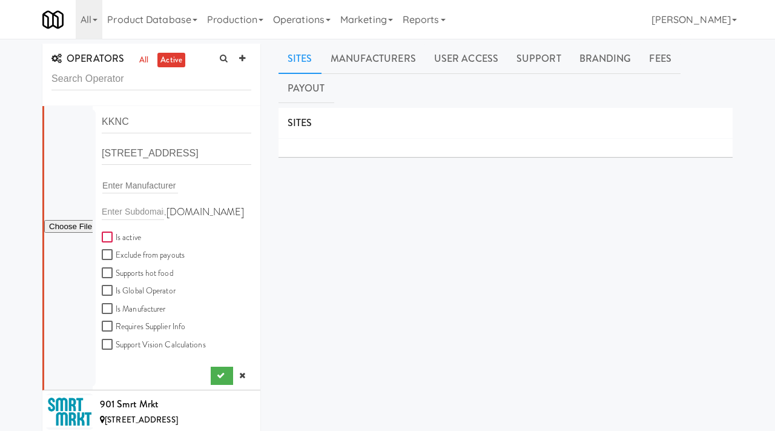
click at [104, 237] on input "Is active" at bounding box center [109, 238] width 14 height 10
checkbox input "true"
click at [71, 228] on input "file" at bounding box center [68, 226] width 48 height 15
type input "C:\fakepath\515e02ae-d95b-4236-bdeb-6e330b52e13e-0-2logo___dark_icon__270_x_270…"
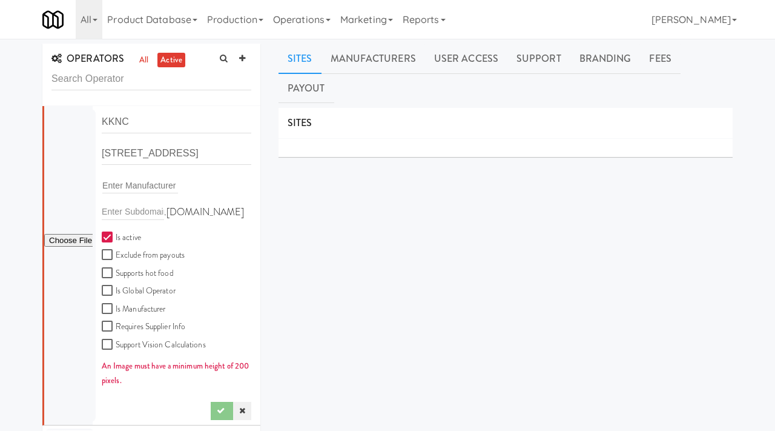
click at [240, 412] on icon at bounding box center [242, 410] width 6 height 8
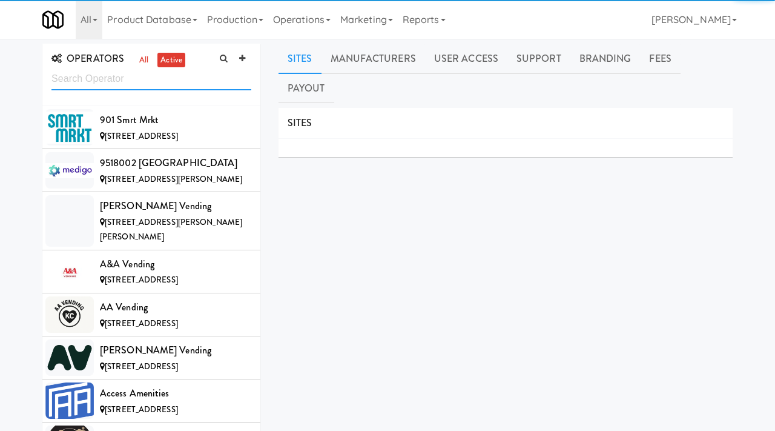
scroll to position [4622, 0]
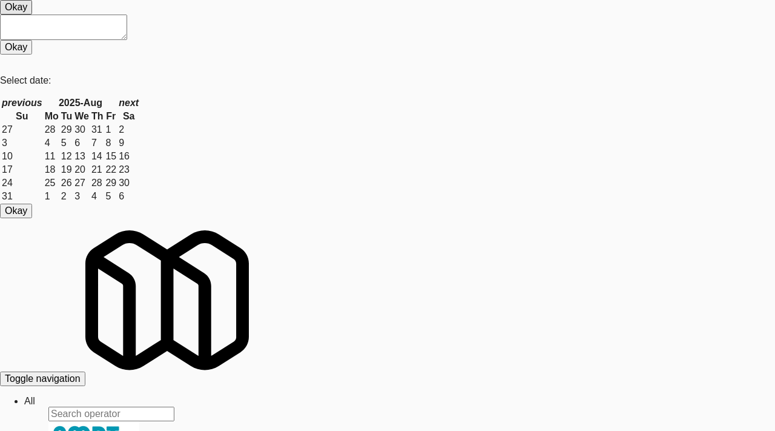
paste input "Chalk1"
type input "Chalk1"
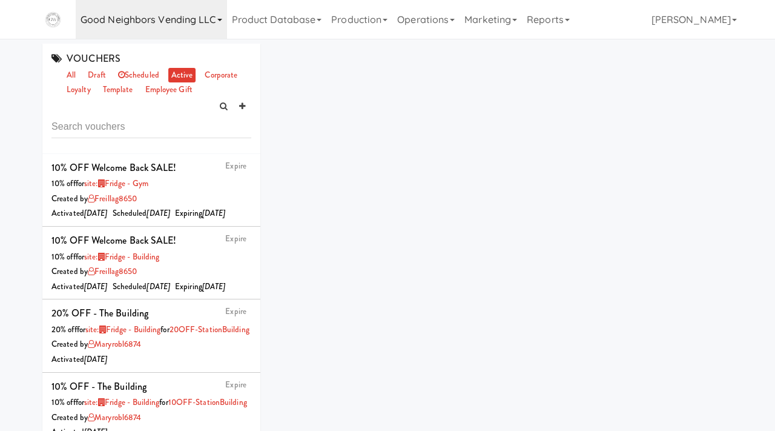
click at [193, 13] on link "Good Neighbors Vending LLC" at bounding box center [151, 19] width 151 height 39
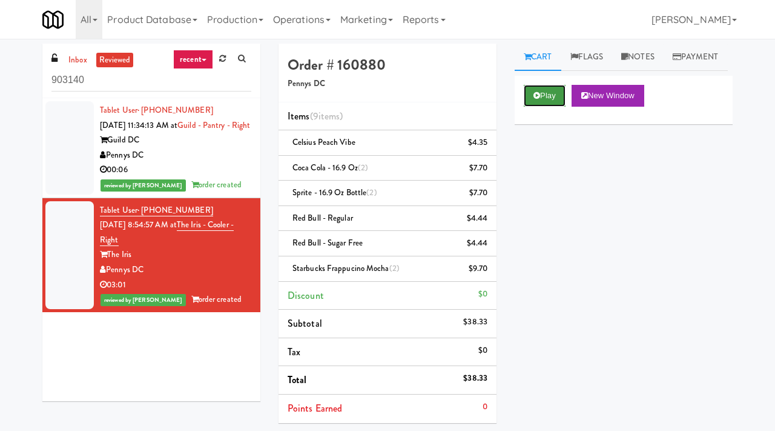
click at [529, 107] on button "Play" at bounding box center [545, 96] width 42 height 22
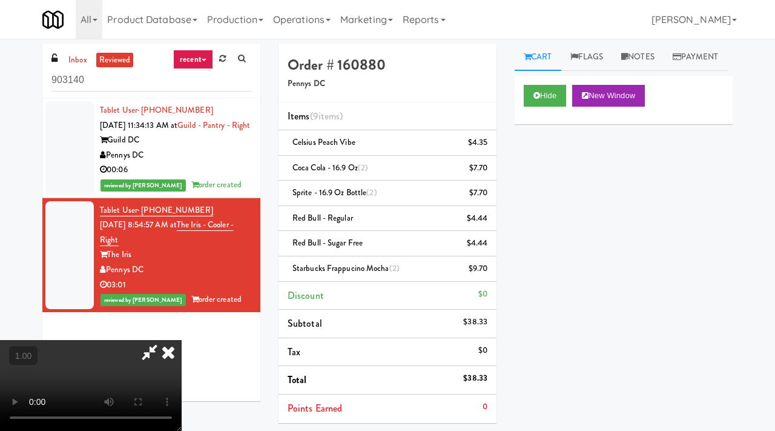
click at [182, 340] on video at bounding box center [91, 385] width 182 height 91
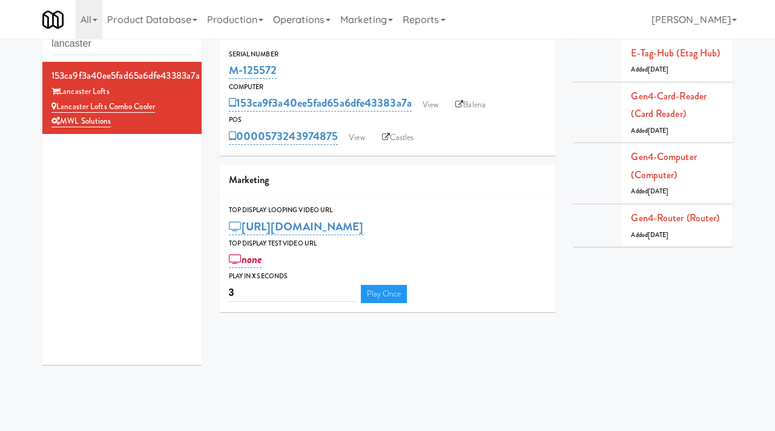
scroll to position [35, 0]
click at [120, 47] on input "lancaster" at bounding box center [121, 44] width 141 height 22
type input "phoenix luxury amenities"
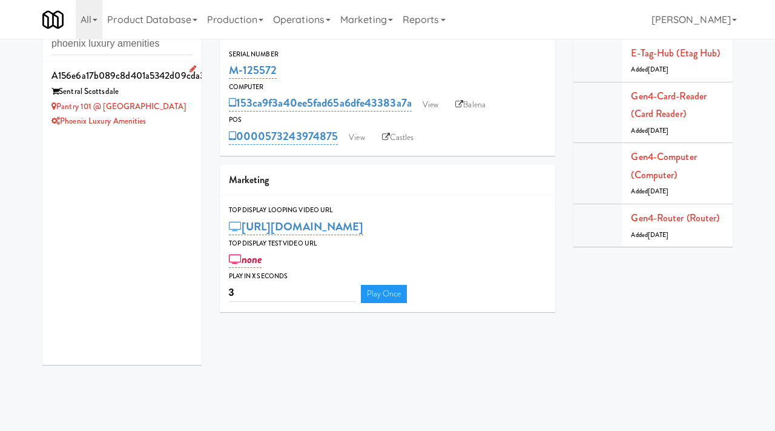
click at [181, 104] on div "Pantry 101 @ Sentral Scottsdale" at bounding box center [121, 106] width 141 height 15
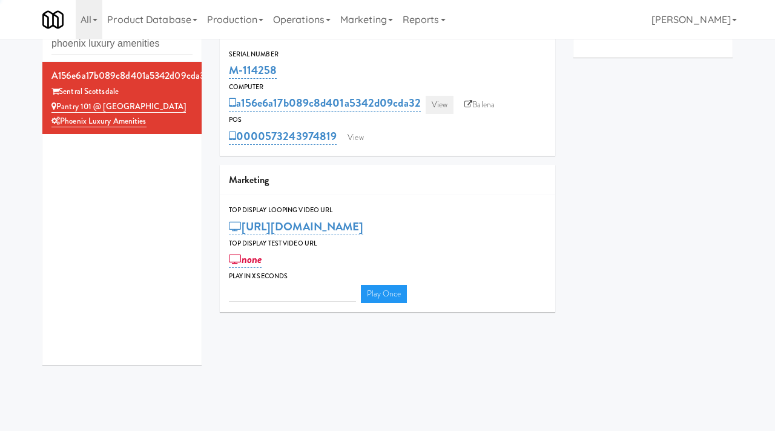
type input "3"
click at [443, 96] on link "View" at bounding box center [440, 105] width 28 height 18
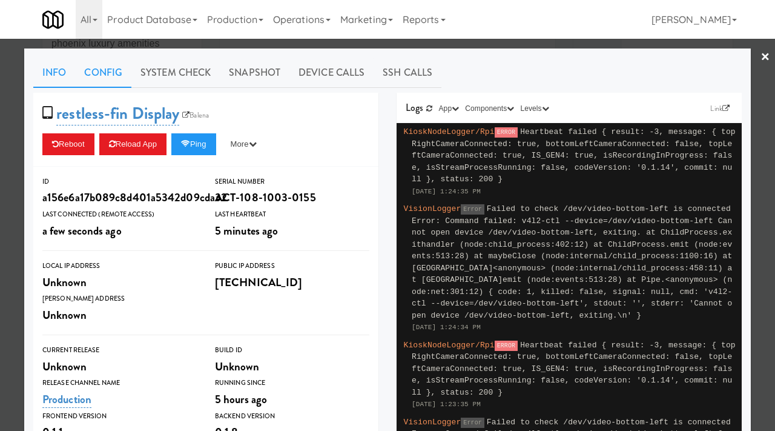
click at [112, 66] on link "Config" at bounding box center [103, 73] width 56 height 30
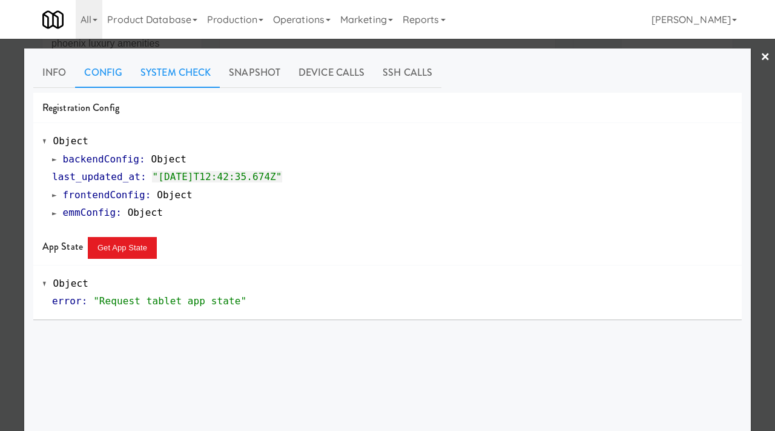
click at [182, 68] on link "System Check" at bounding box center [175, 73] width 88 height 30
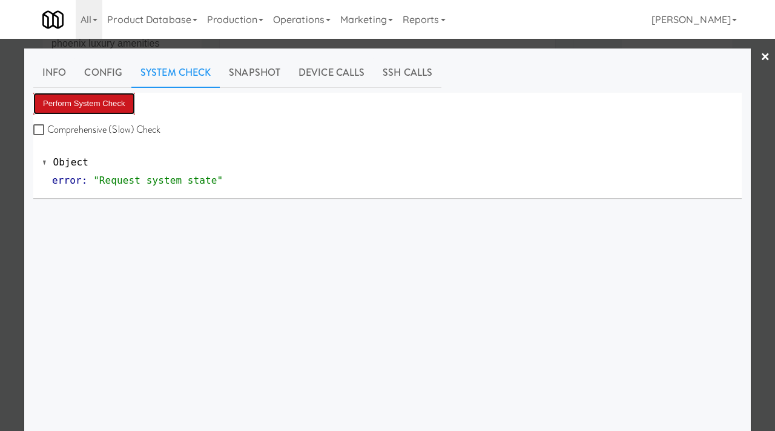
click at [88, 93] on button "Perform System Check" at bounding box center [84, 104] width 102 height 22
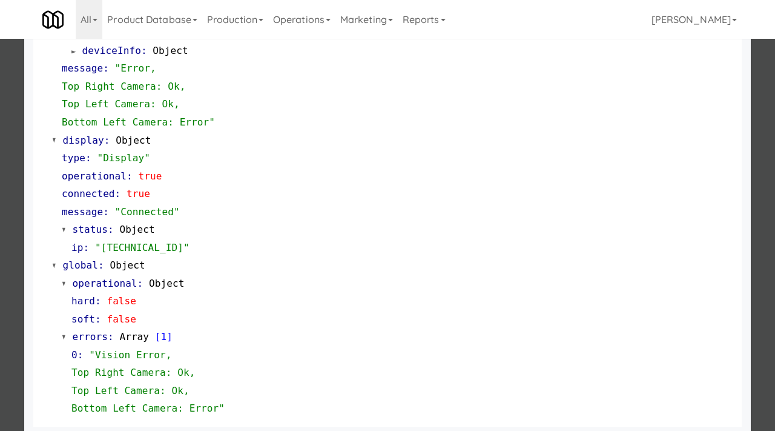
scroll to position [581, 0]
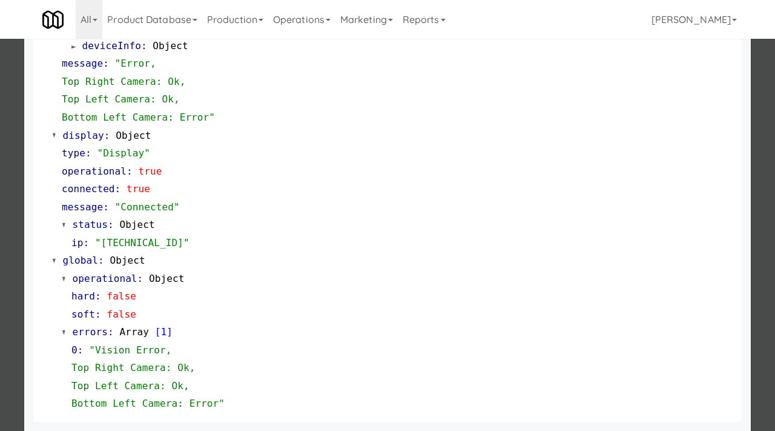
click at [0, 246] on div at bounding box center [387, 215] width 775 height 431
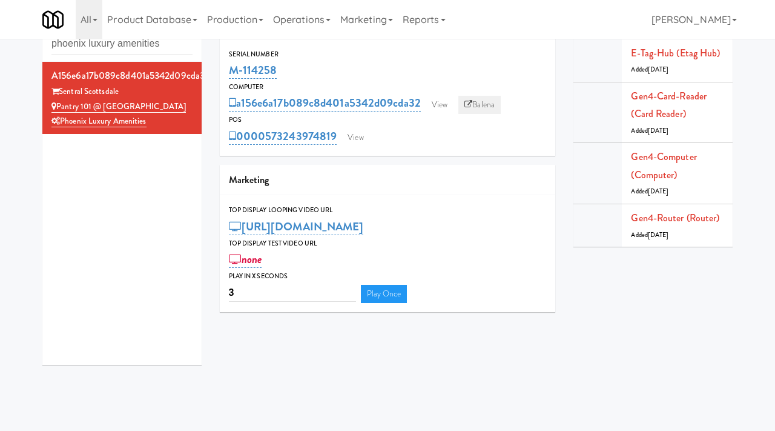
click at [485, 101] on link "Balena" at bounding box center [479, 105] width 42 height 18
click at [443, 97] on link "View" at bounding box center [440, 105] width 28 height 18
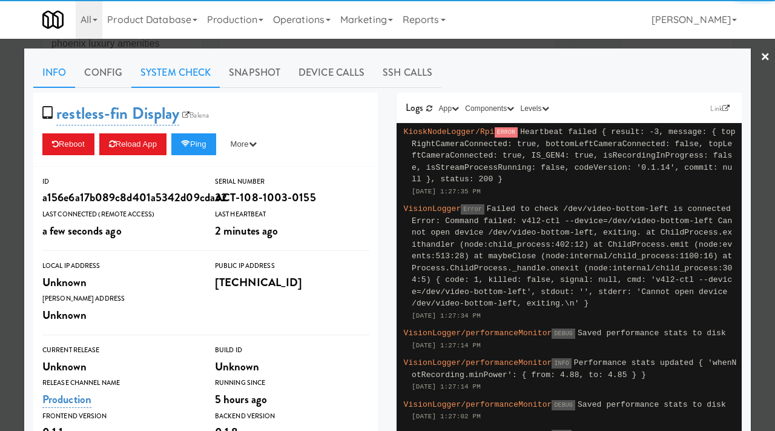
click at [167, 71] on link "System Check" at bounding box center [175, 73] width 88 height 30
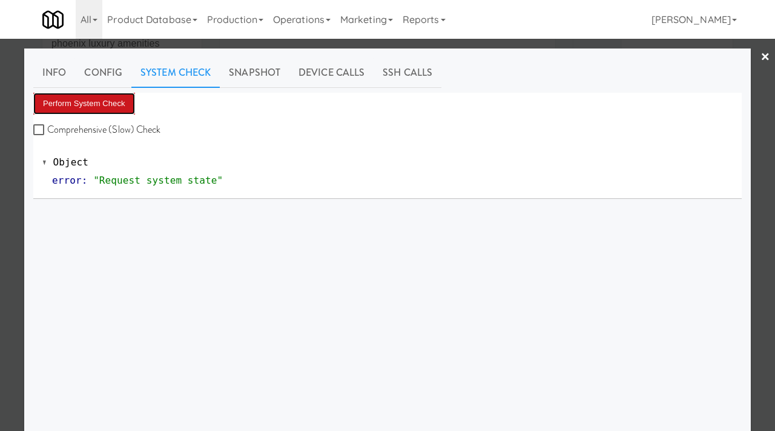
click at [67, 104] on button "Perform System Check" at bounding box center [84, 104] width 102 height 22
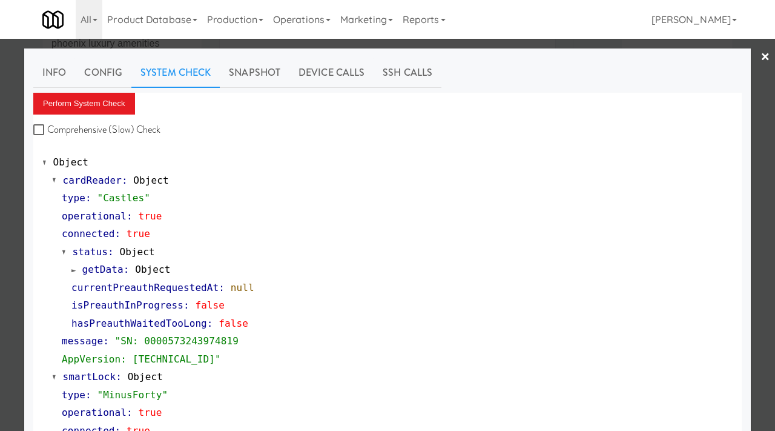
click at [0, 191] on div at bounding box center [387, 215] width 775 height 431
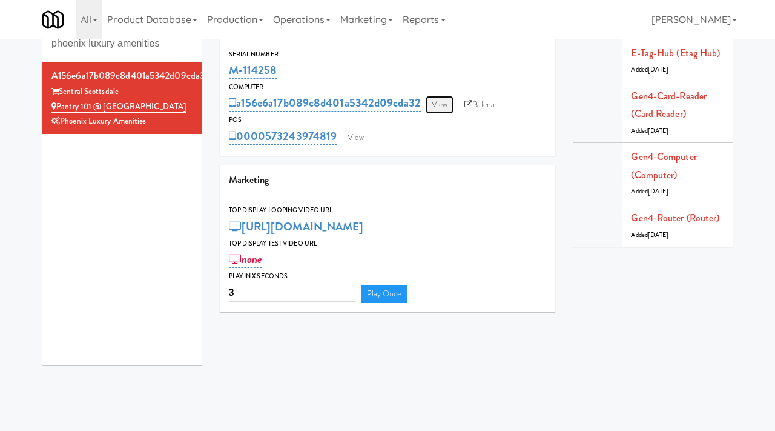
click at [438, 107] on link "View" at bounding box center [440, 105] width 28 height 18
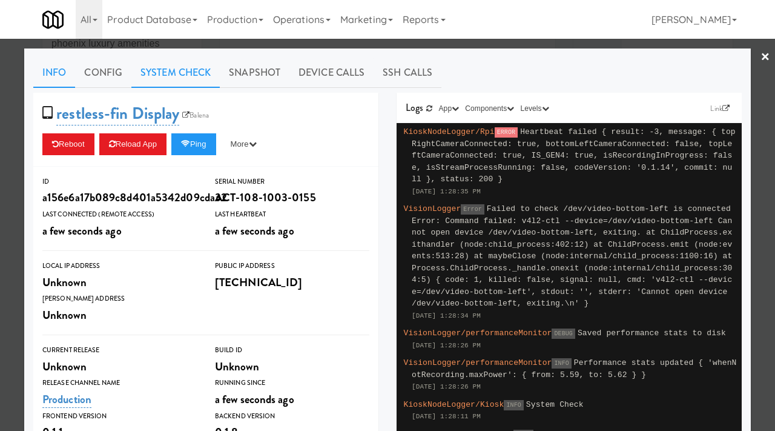
click at [185, 79] on link "System Check" at bounding box center [175, 73] width 88 height 30
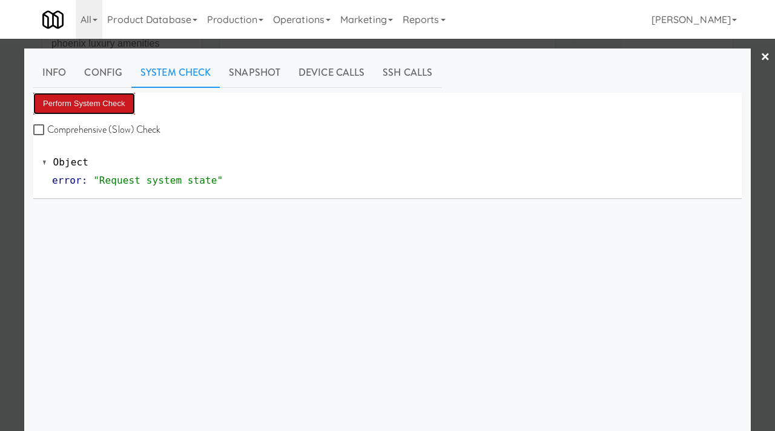
click at [83, 101] on button "Perform System Check" at bounding box center [84, 104] width 102 height 22
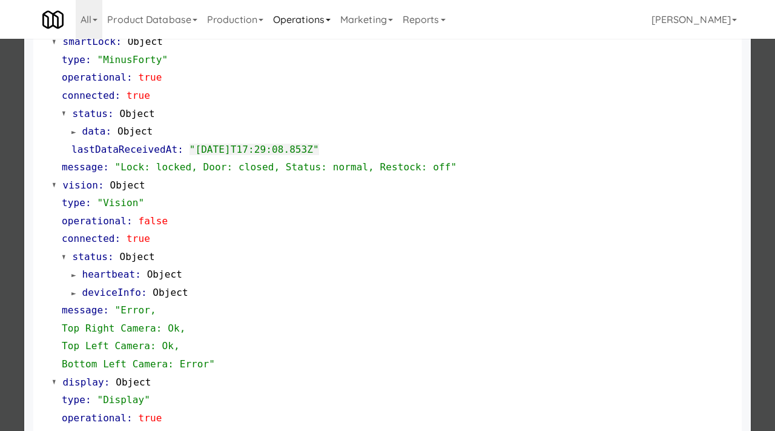
scroll to position [337, 0]
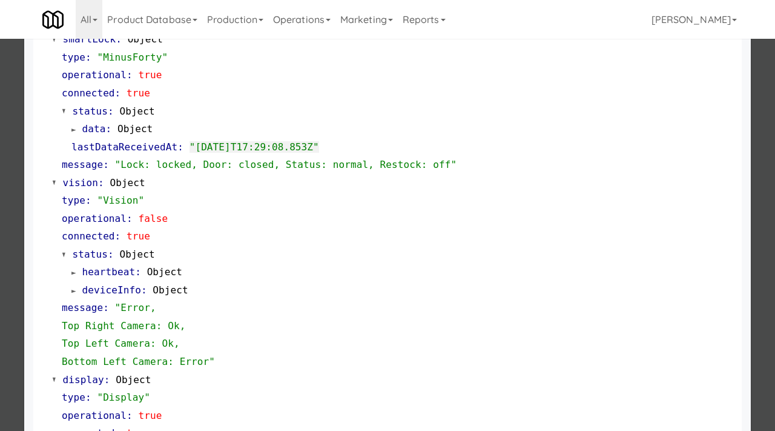
click at [9, 206] on div at bounding box center [387, 215] width 775 height 431
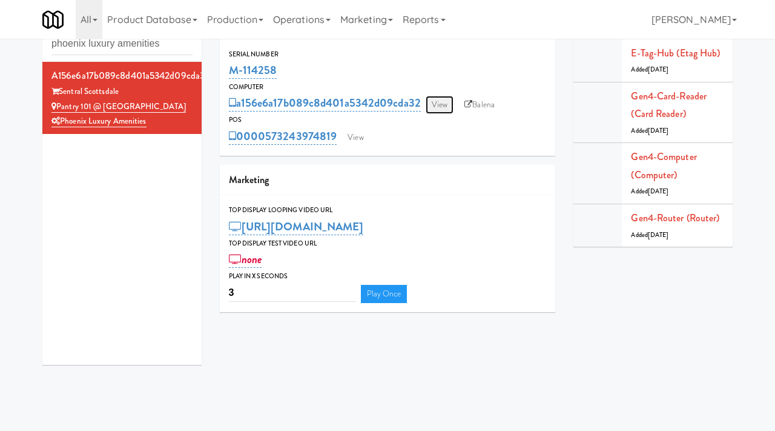
click at [437, 107] on link "View" at bounding box center [440, 105] width 28 height 18
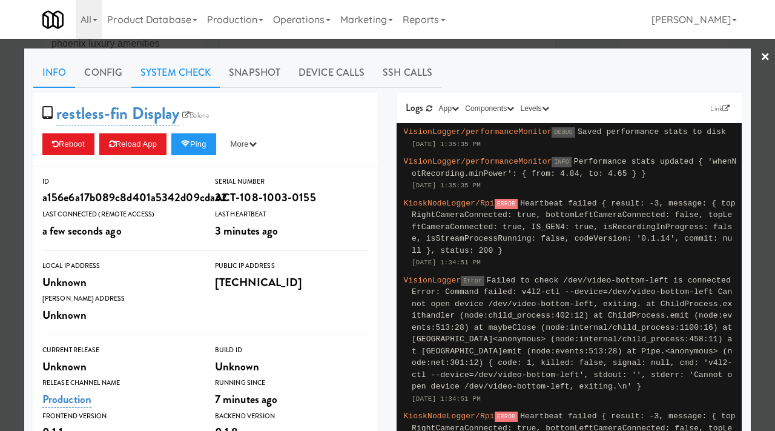
click at [191, 79] on link "System Check" at bounding box center [175, 73] width 88 height 30
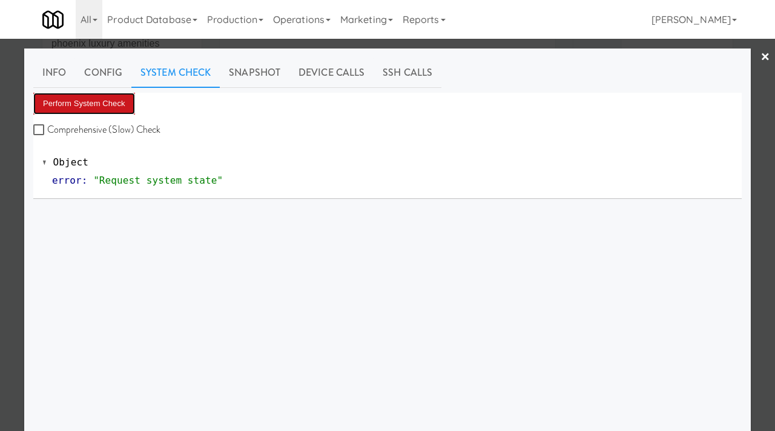
click at [80, 97] on button "Perform System Check" at bounding box center [84, 104] width 102 height 22
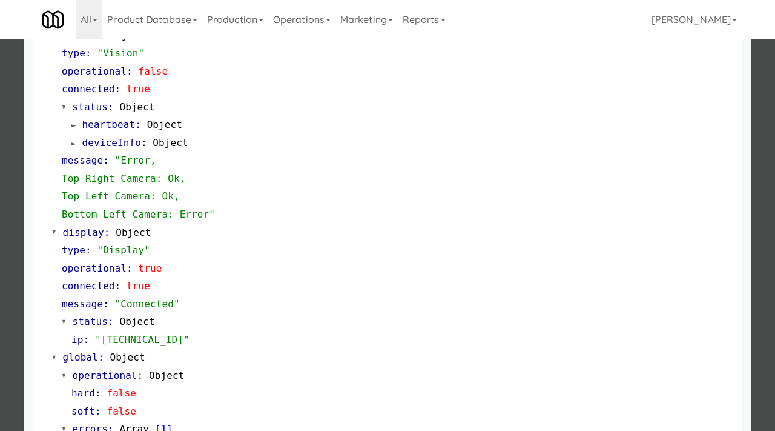
scroll to position [581, 0]
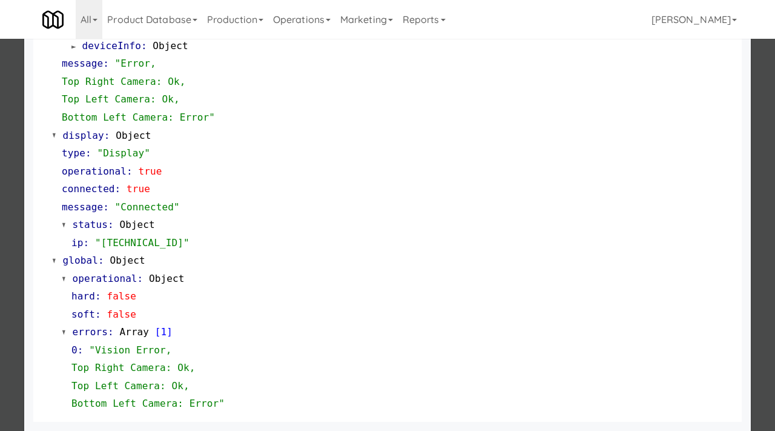
click at [13, 197] on div at bounding box center [387, 215] width 775 height 431
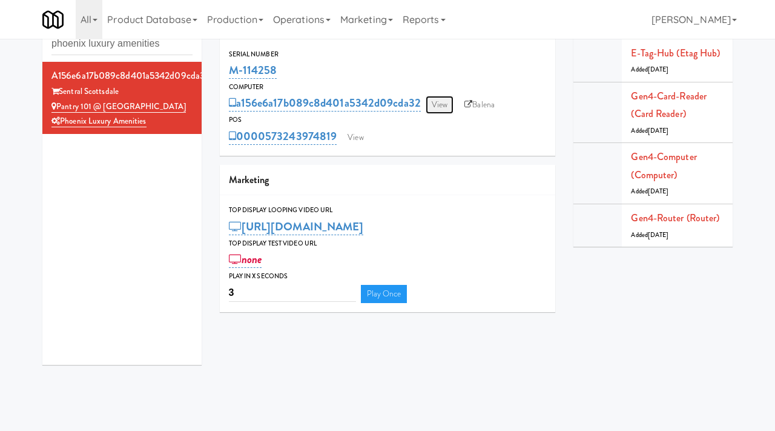
click at [430, 99] on link "View" at bounding box center [440, 105] width 28 height 18
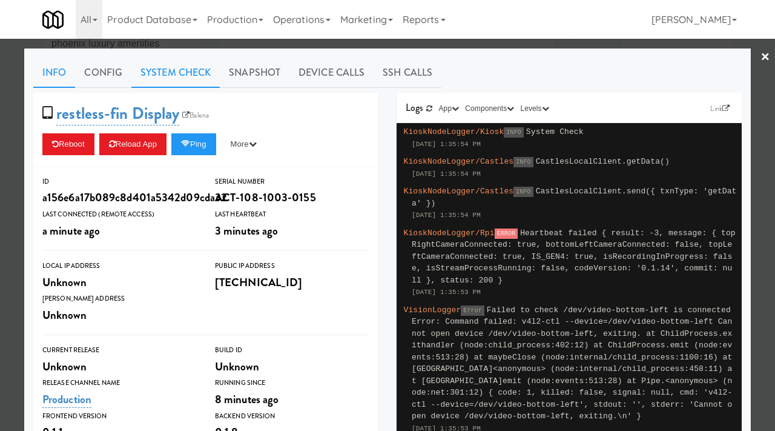
click at [187, 77] on link "System Check" at bounding box center [175, 73] width 88 height 30
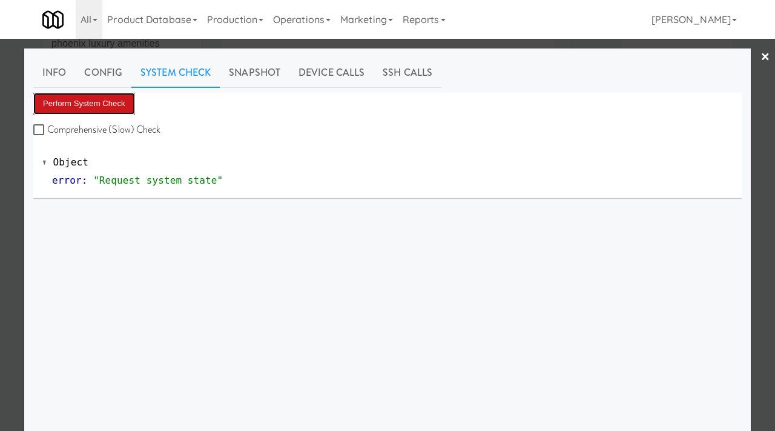
click at [88, 105] on button "Perform System Check" at bounding box center [84, 104] width 102 height 22
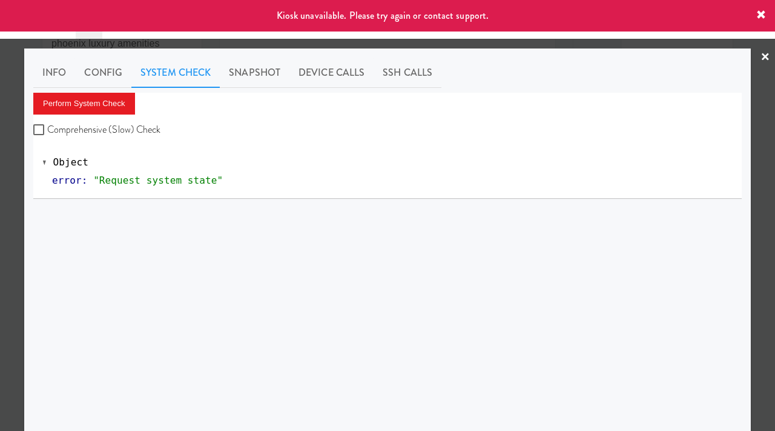
click at [0, 180] on div at bounding box center [387, 215] width 775 height 431
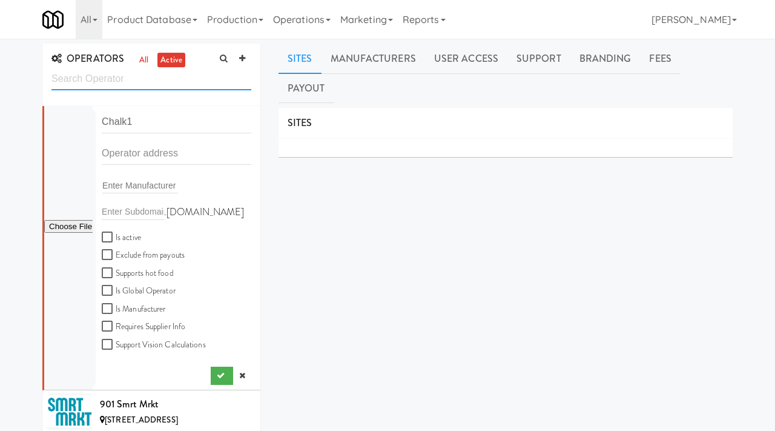
click at [128, 83] on input "text" at bounding box center [151, 79] width 200 height 22
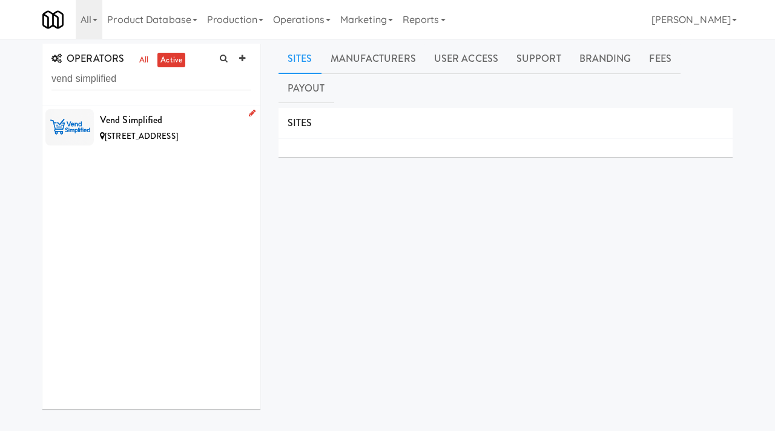
click at [215, 114] on div "Vend Simplified" at bounding box center [175, 120] width 151 height 18
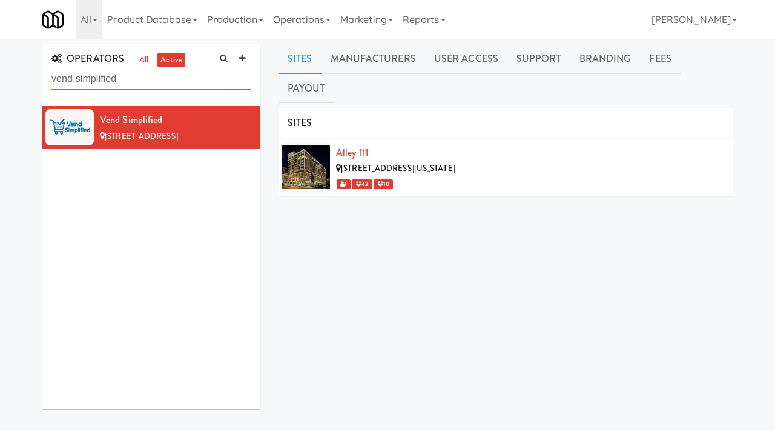
drag, startPoint x: 144, startPoint y: 82, endPoint x: 37, endPoint y: 78, distance: 107.3
click at [37, 78] on div "OPERATORS all active vend simplified Vend Simplified [STREET_ADDRESS]" at bounding box center [151, 231] width 236 height 374
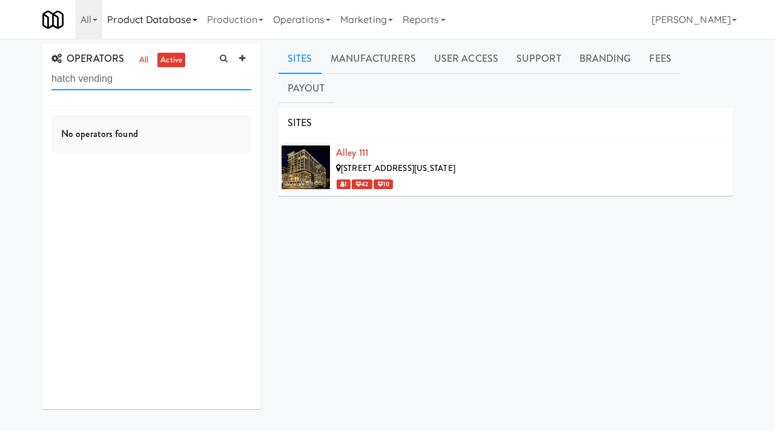
type input "hatch vending"
